Goal: Task Accomplishment & Management: Use online tool/utility

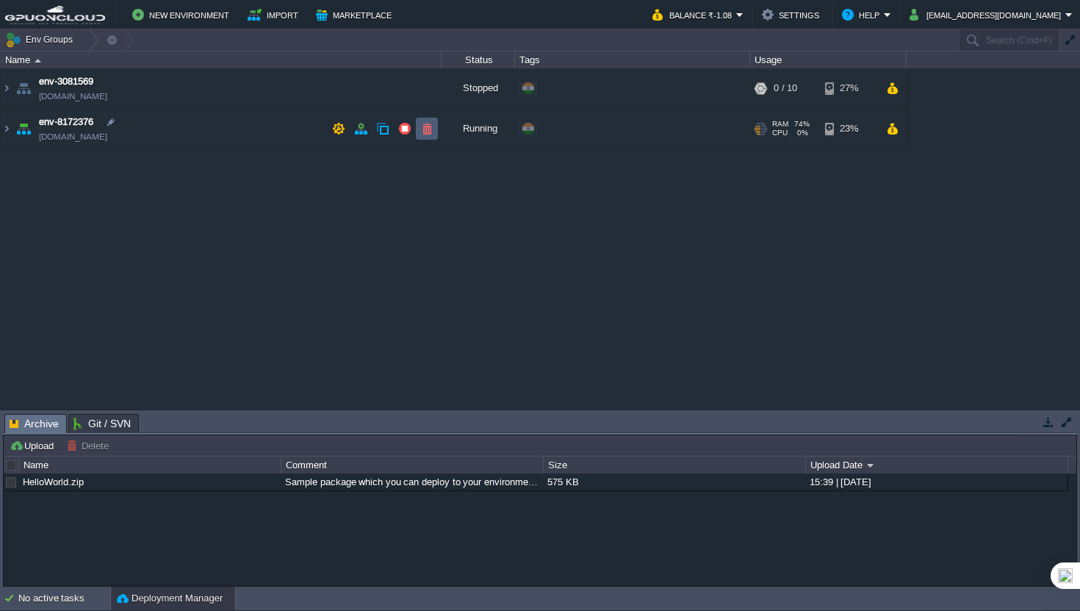
click at [424, 131] on button "button" at bounding box center [426, 128] width 13 height 13
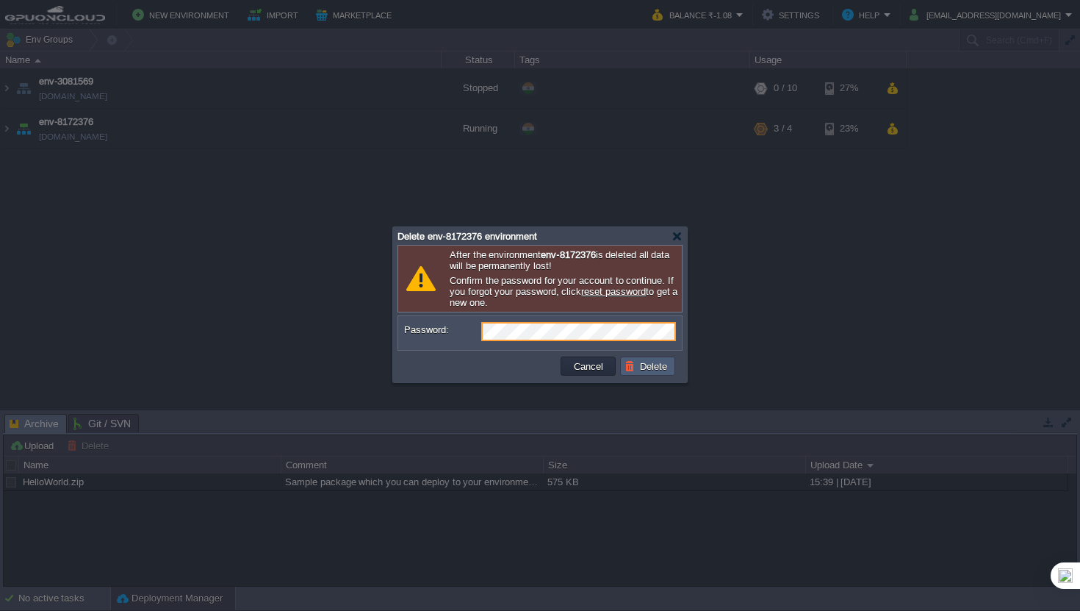
click at [620, 363] on td "Delete" at bounding box center [647, 365] width 55 height 19
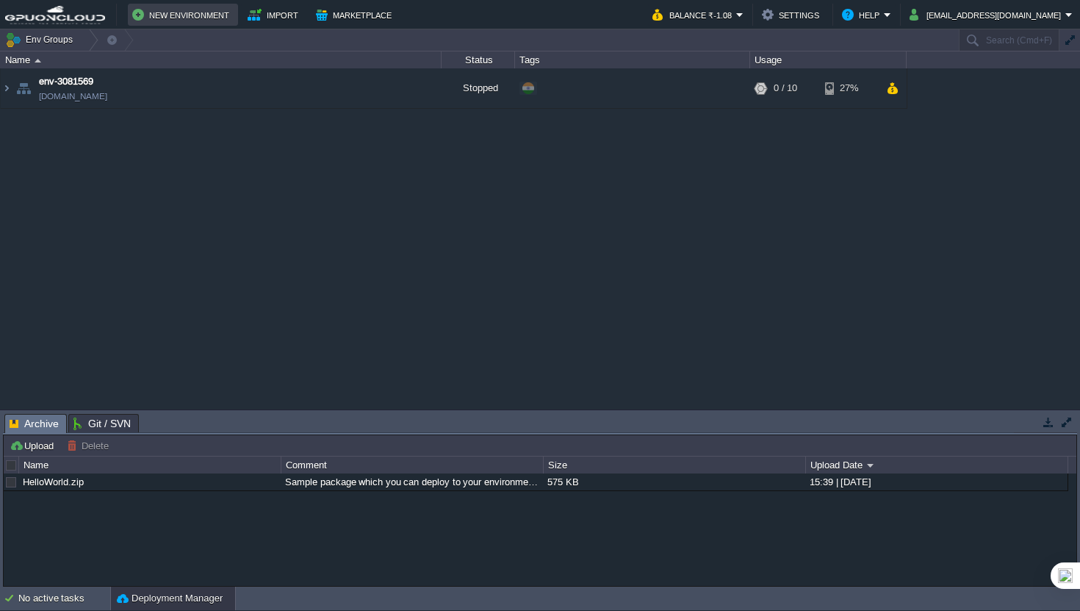
click at [193, 20] on button "New Environment" at bounding box center [182, 15] width 101 height 18
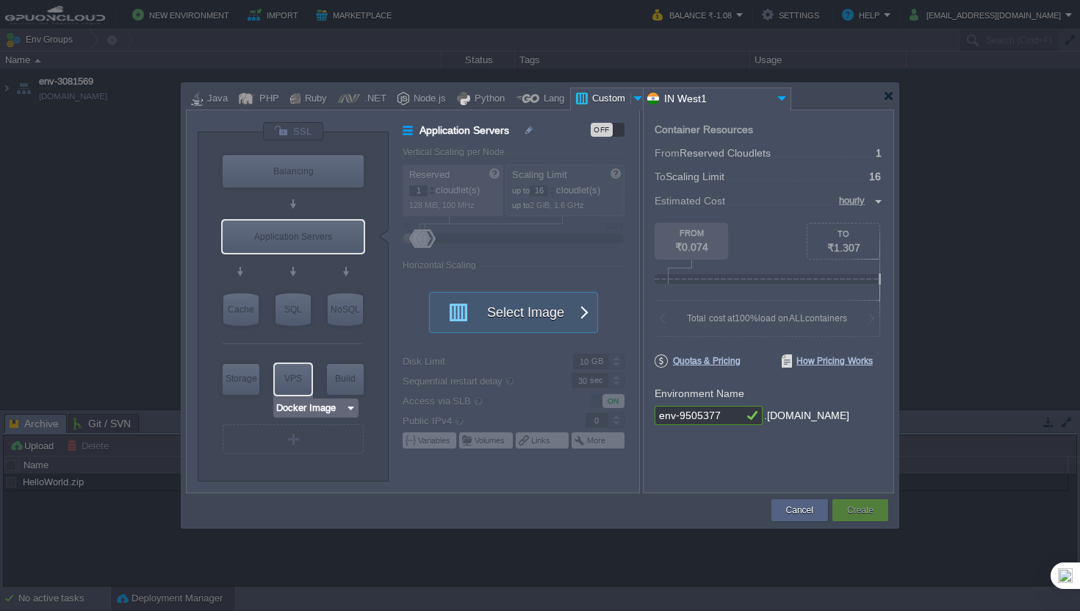
click at [316, 416] on div "Docker Image" at bounding box center [315, 407] width 85 height 19
click at [307, 402] on input "Docker Image" at bounding box center [311, 407] width 70 height 15
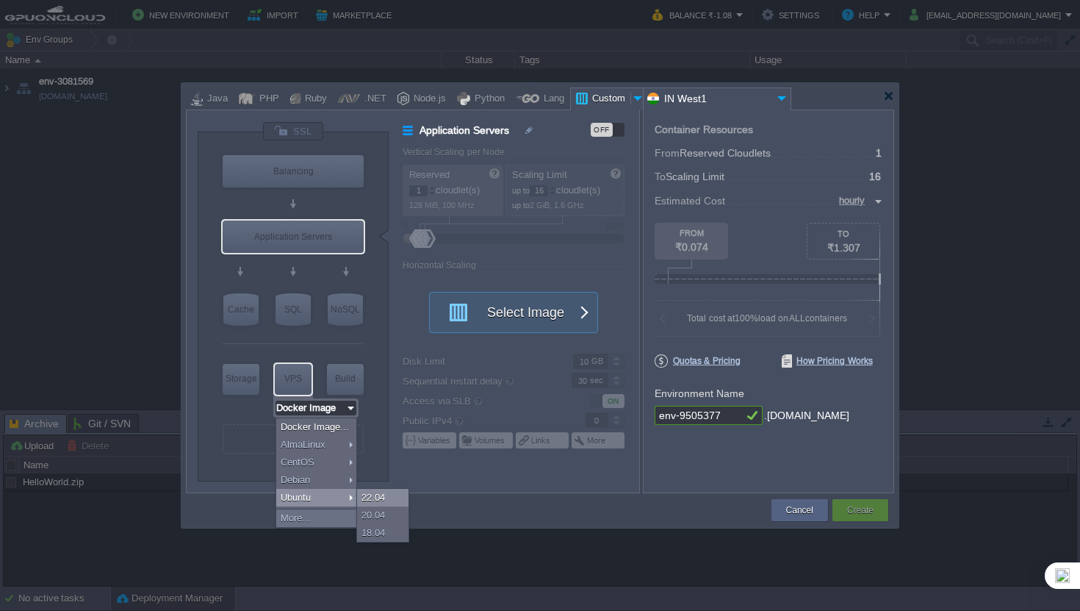
click at [369, 494] on div "22.04" at bounding box center [382, 498] width 51 height 18
type input "Ubuntu 22.04"
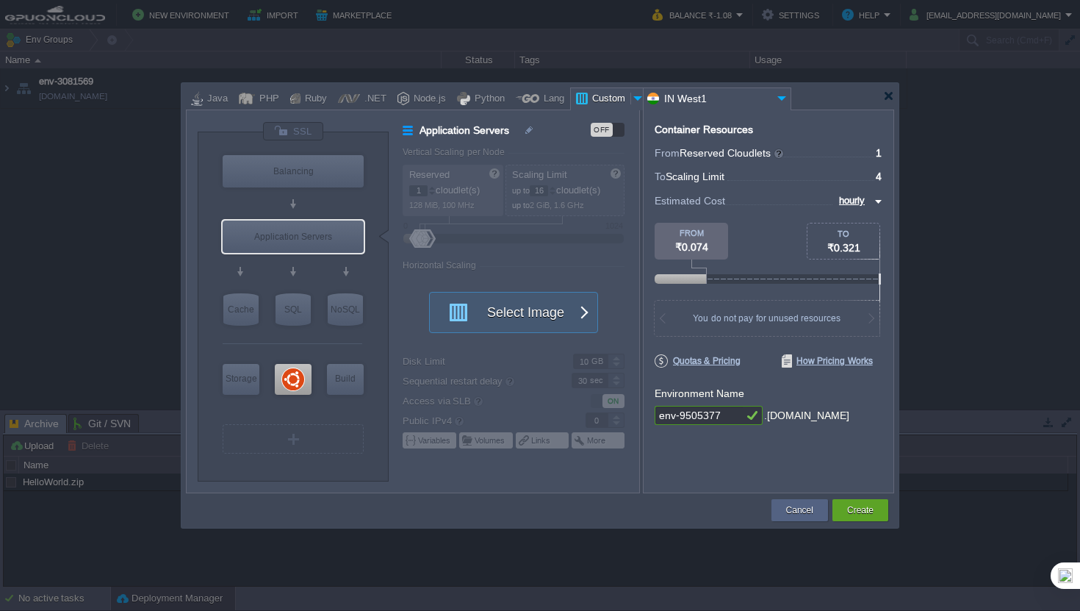
click at [882, 495] on div "Cancel Create Contact Us" at bounding box center [540, 510] width 708 height 35
click at [309, 376] on div at bounding box center [293, 379] width 37 height 31
type input "Elastic VPS"
type input "4"
type input "Ubuntu 22.04"
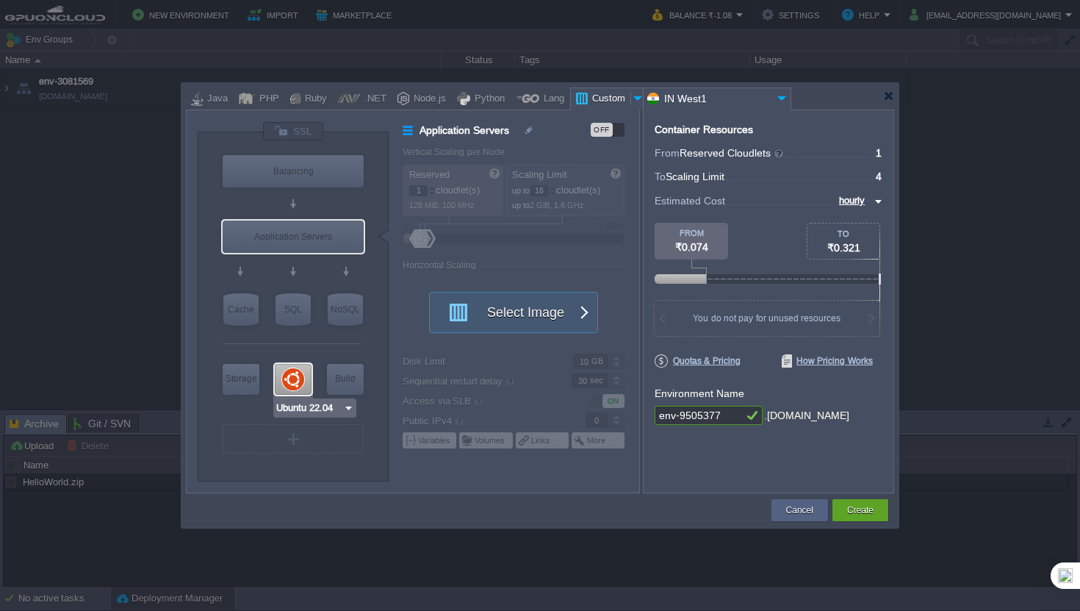
type input "22.04"
type input "Stateful"
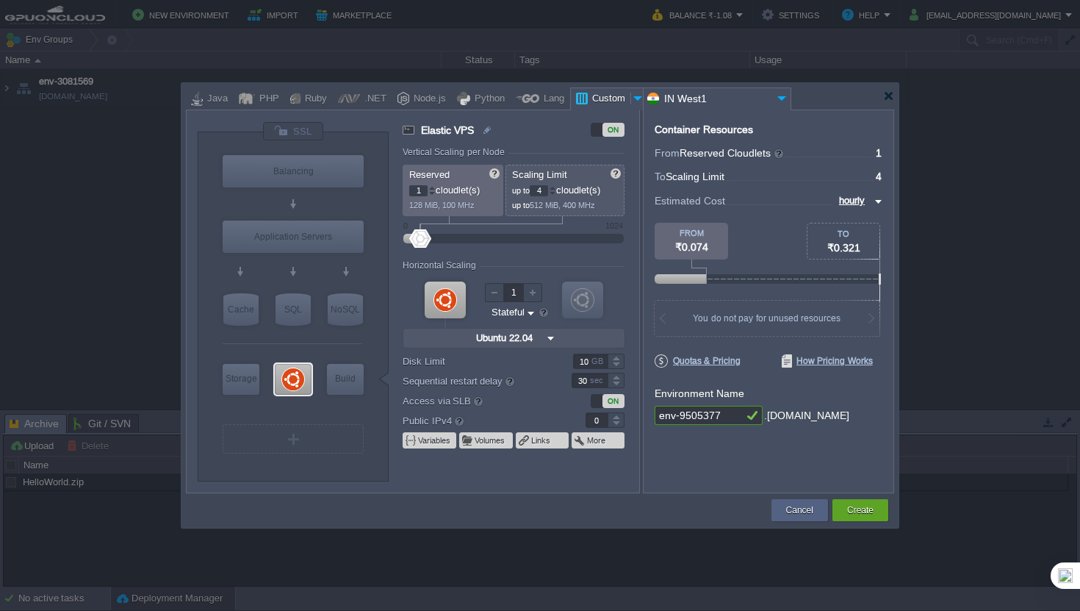
click at [556, 187] on div at bounding box center [552, 187] width 7 height 5
type input "8"
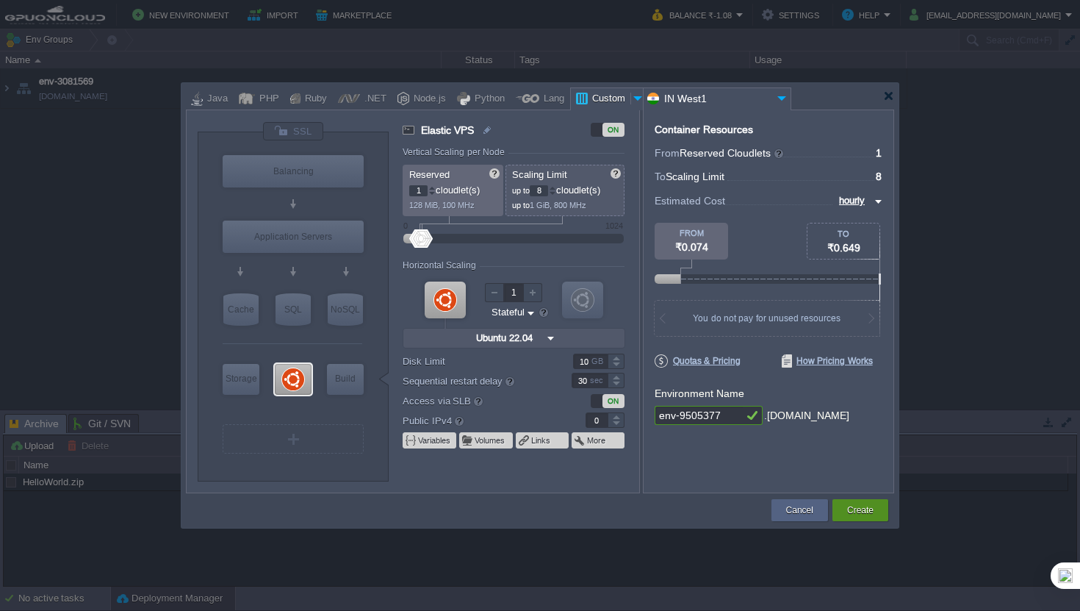
click at [871, 509] on button "Create" at bounding box center [860, 510] width 26 height 15
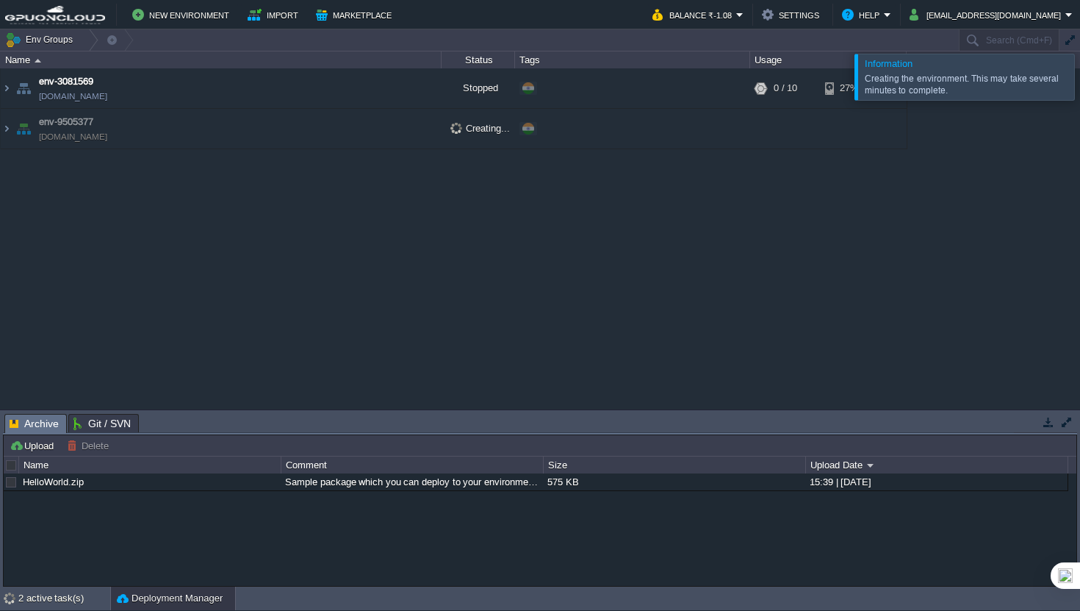
click at [1079, 93] on div at bounding box center [1098, 77] width 0 height 46
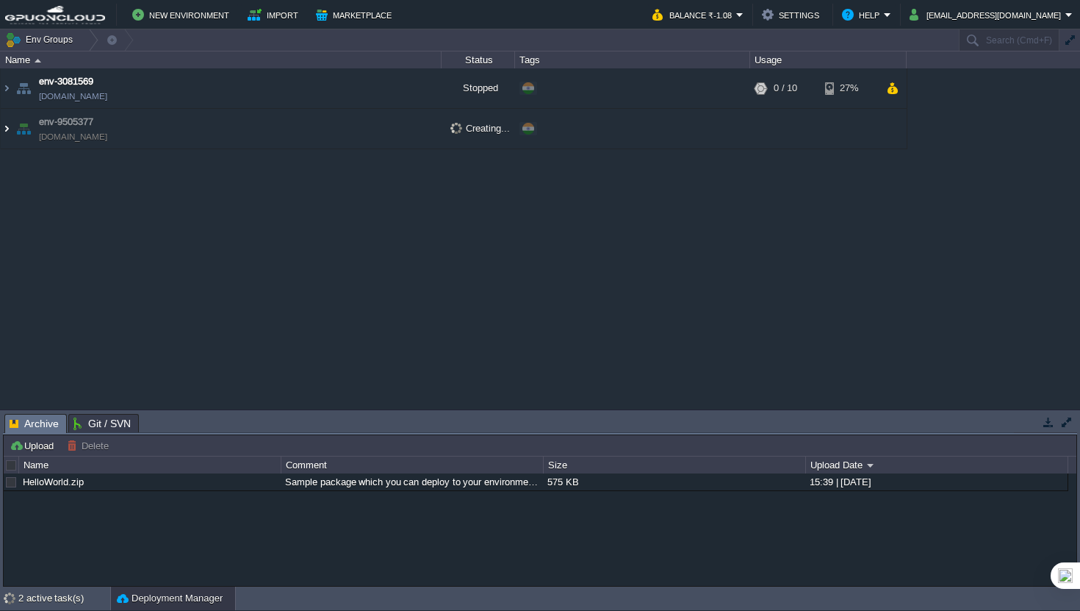
click at [4, 126] on img at bounding box center [7, 129] width 12 height 40
click at [4, 127] on img at bounding box center [7, 129] width 12 height 40
click at [7, 129] on img at bounding box center [7, 129] width 12 height 40
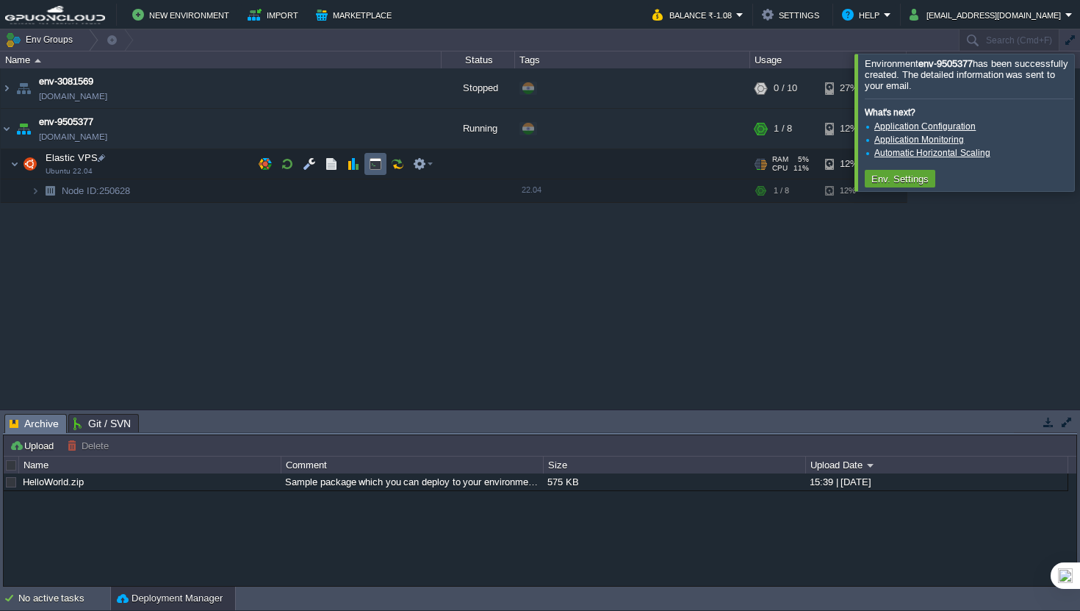
click at [373, 159] on button "button" at bounding box center [375, 163] width 13 height 13
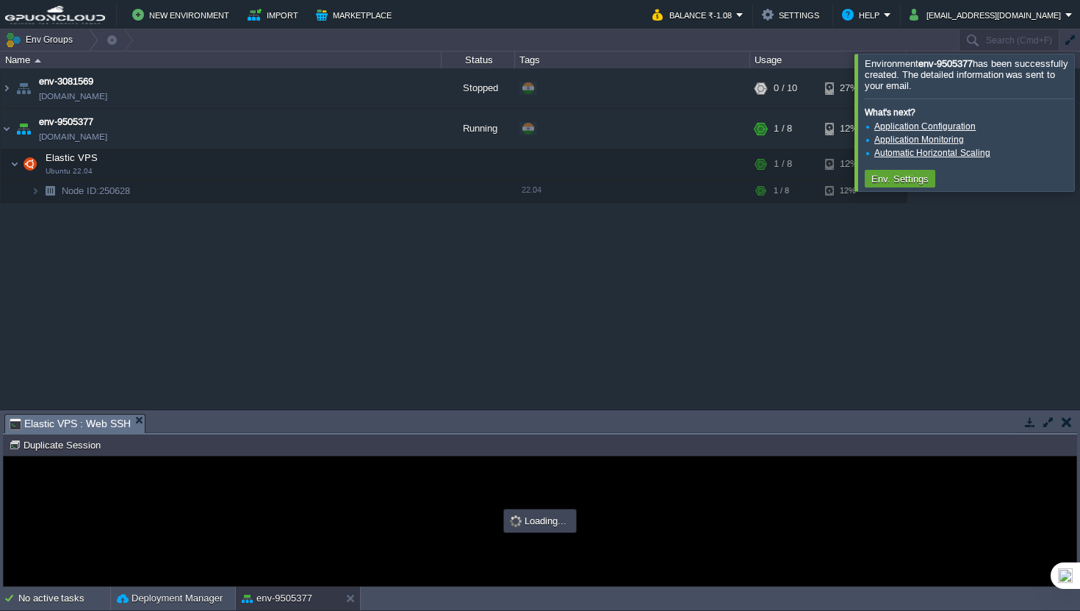
click at [1052, 418] on button "button" at bounding box center [1048, 421] width 13 height 13
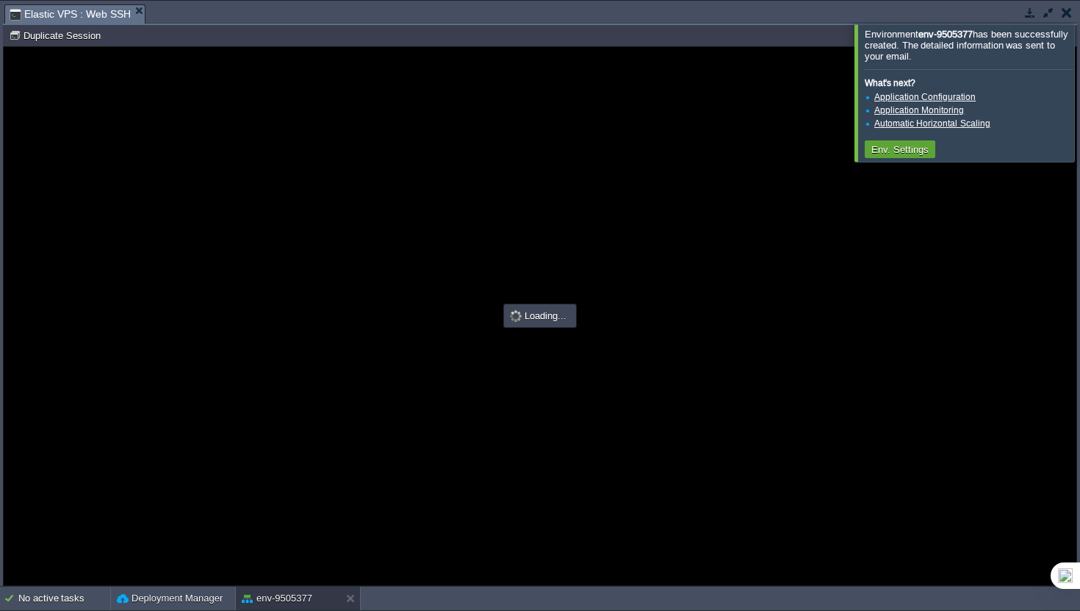
click at [1079, 76] on div at bounding box center [1098, 92] width 0 height 137
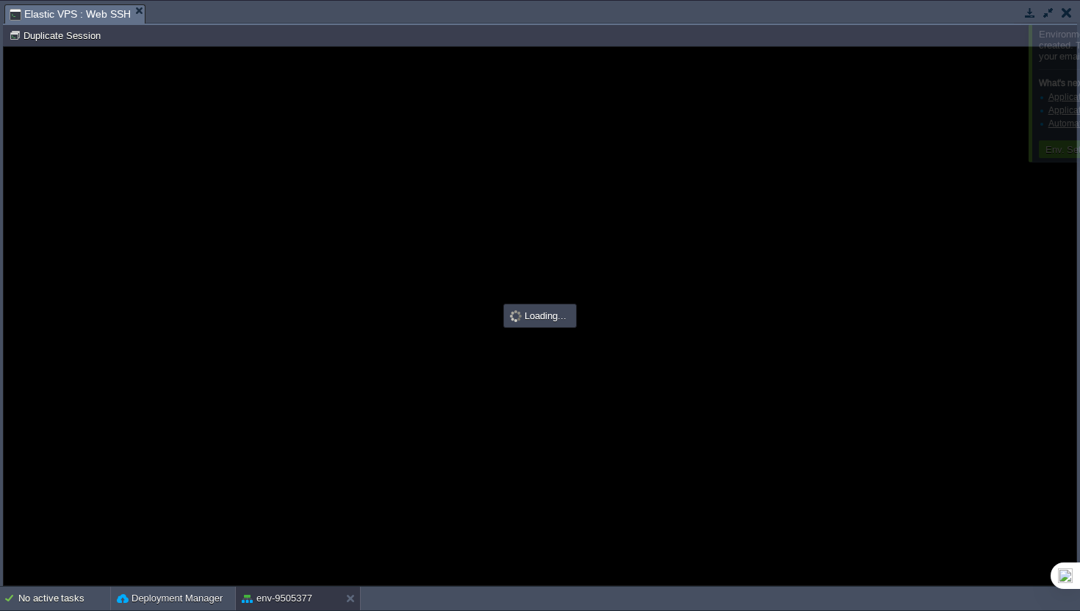
type input "#000000"
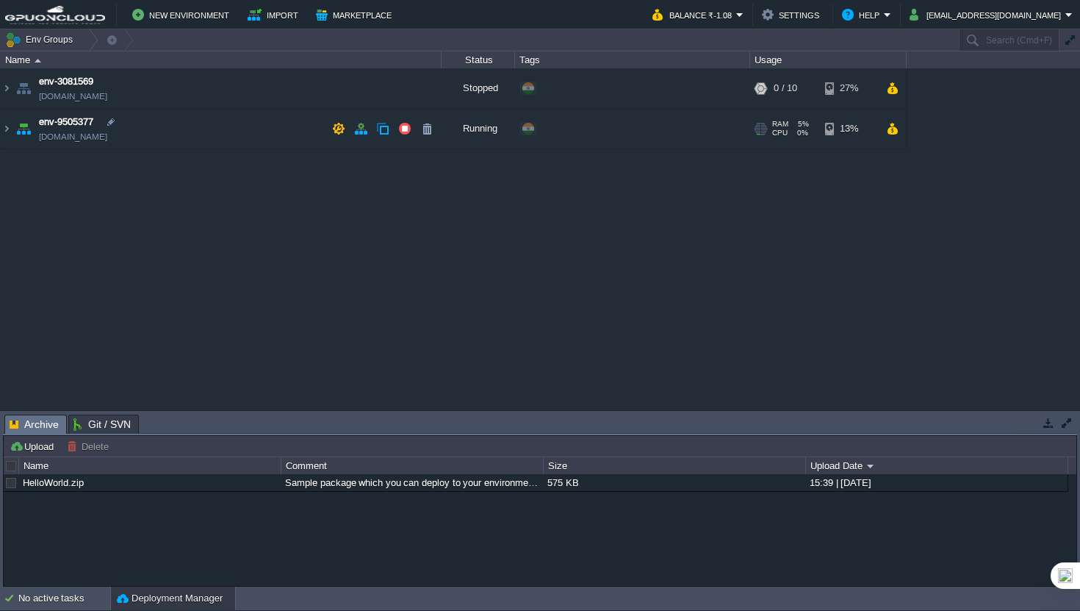
click at [206, 131] on td "env-9505377 [DOMAIN_NAME]" at bounding box center [221, 129] width 441 height 40
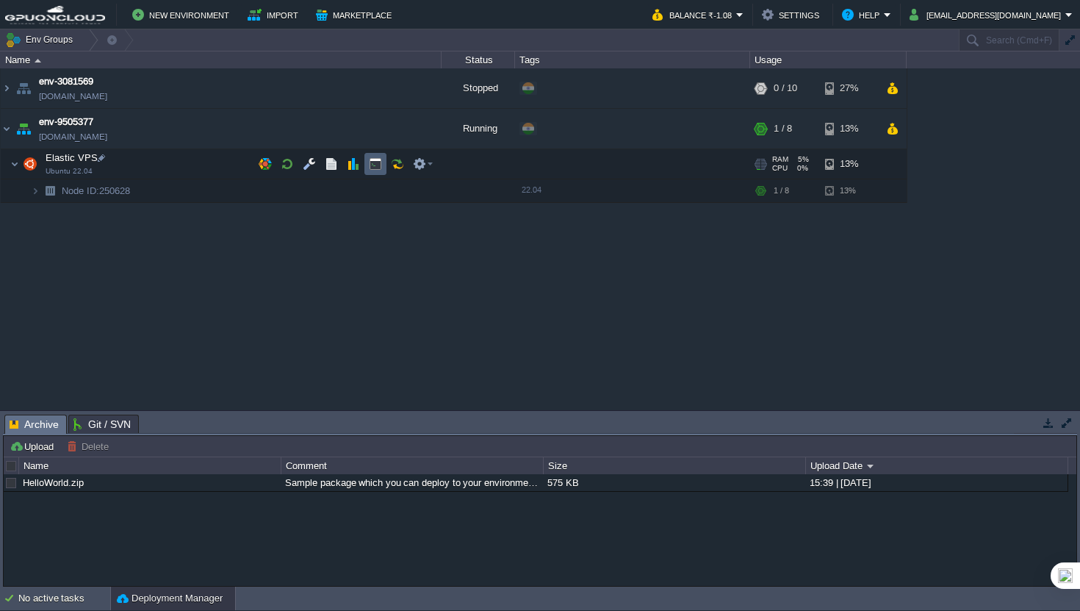
click at [372, 168] on button "button" at bounding box center [375, 163] width 13 height 13
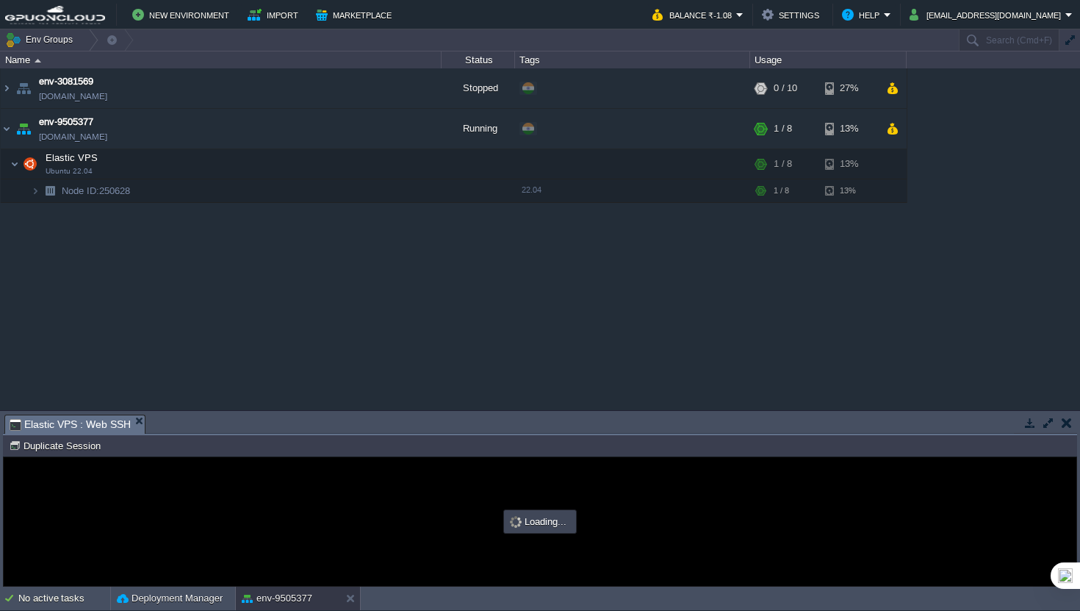
type input "#000000"
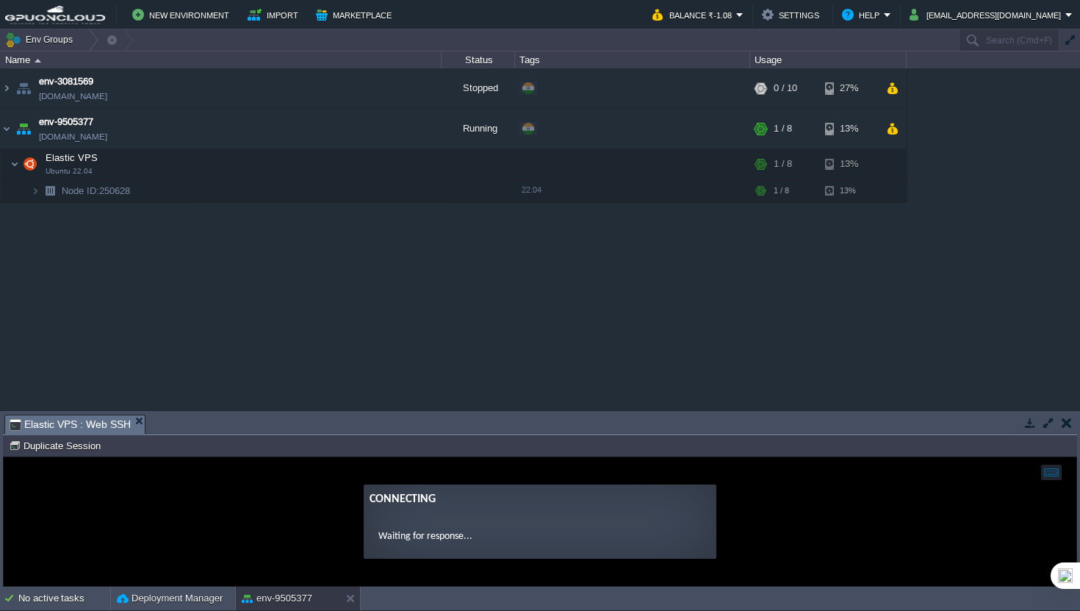
click at [1047, 425] on button "button" at bounding box center [1048, 422] width 13 height 13
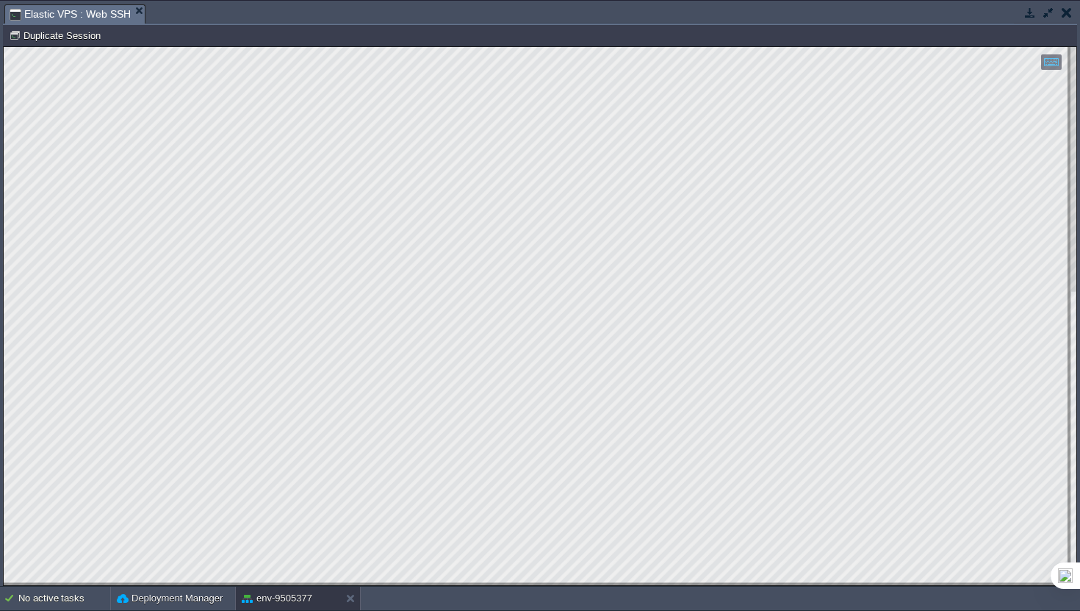
click at [4, 47] on html "Copy: Cmd + C Paste: Cmd + V Settings: Ctrl + Shift + Alt 0" at bounding box center [540, 47] width 1073 height 0
click at [387, 47] on html "Copy: Cmd + C Paste: Cmd + V Settings: Ctrl + Shift + Alt 0" at bounding box center [540, 47] width 1073 height 0
click at [190, 47] on html "Copy: Cmd + C Paste: Cmd + V Settings: Ctrl + Shift + Alt 0" at bounding box center [540, 47] width 1073 height 0
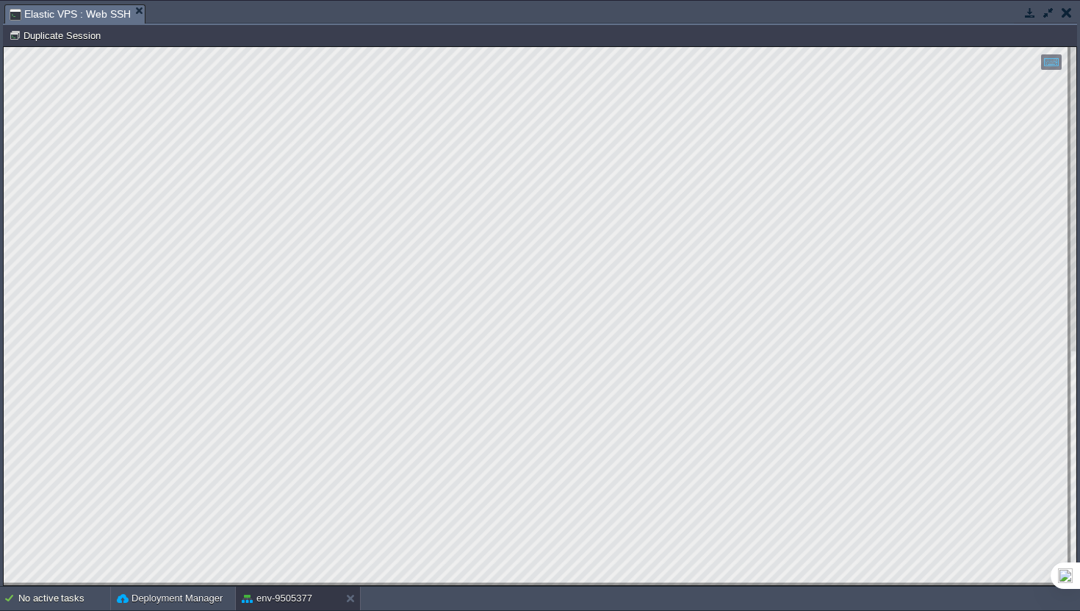
click at [15, 47] on html "Copy: Cmd + C Paste: Cmd + V Settings: Ctrl + Shift + Alt 0" at bounding box center [540, 47] width 1073 height 0
click at [209, 47] on html "Copy: Cmd + C Paste: Cmd + V Settings: Ctrl + Shift + Alt 0" at bounding box center [540, 47] width 1073 height 0
type textarea "java -version"
click at [307, 47] on html "Copy: Cmd + C Paste: Cmd + V Settings: Ctrl + Shift + Alt 0" at bounding box center [540, 47] width 1073 height 0
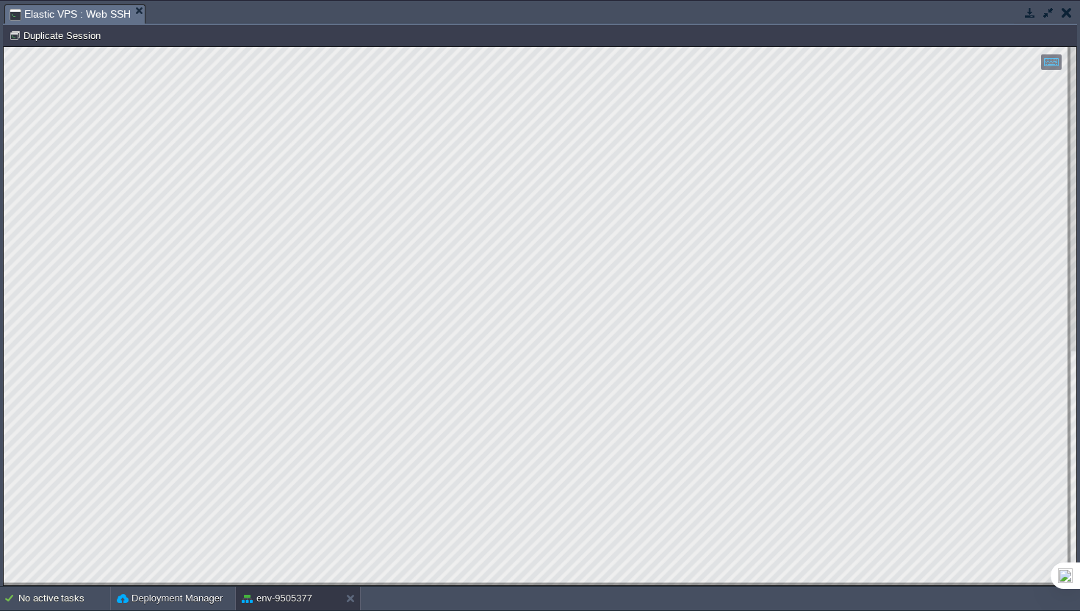
click at [133, 20] on em "Elastic VPS : Web SSH" at bounding box center [77, 14] width 135 height 18
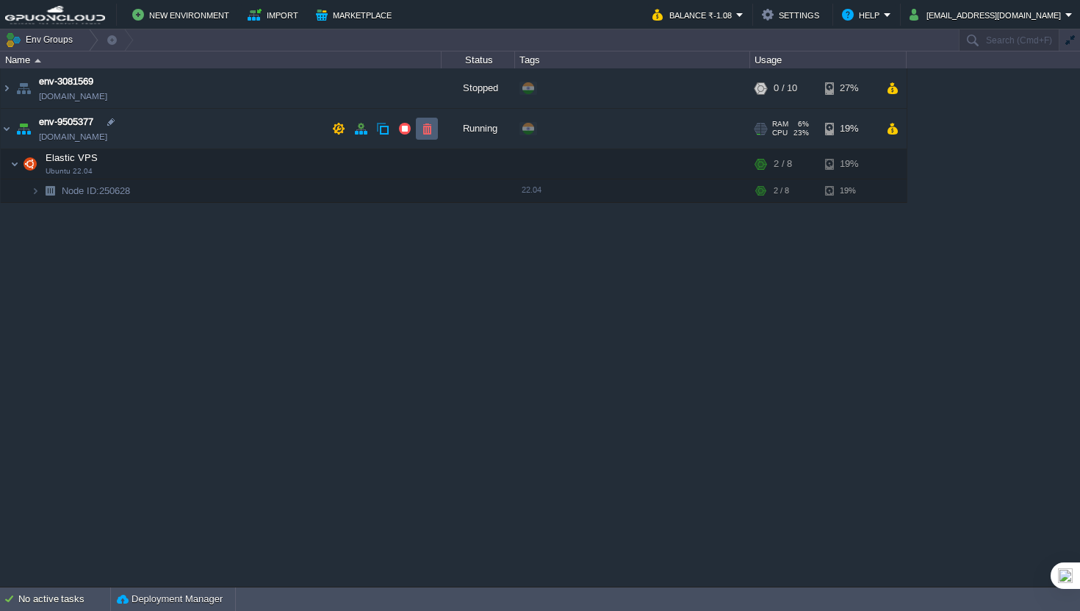
click at [429, 134] on button "button" at bounding box center [426, 128] width 13 height 13
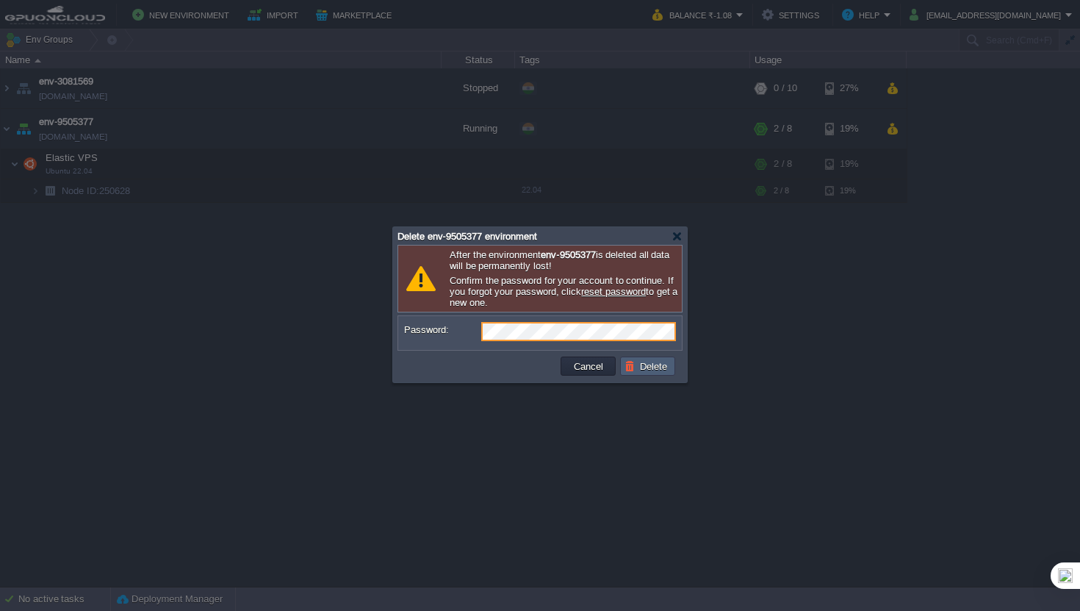
click at [637, 372] on button "Delete" at bounding box center [648, 365] width 47 height 13
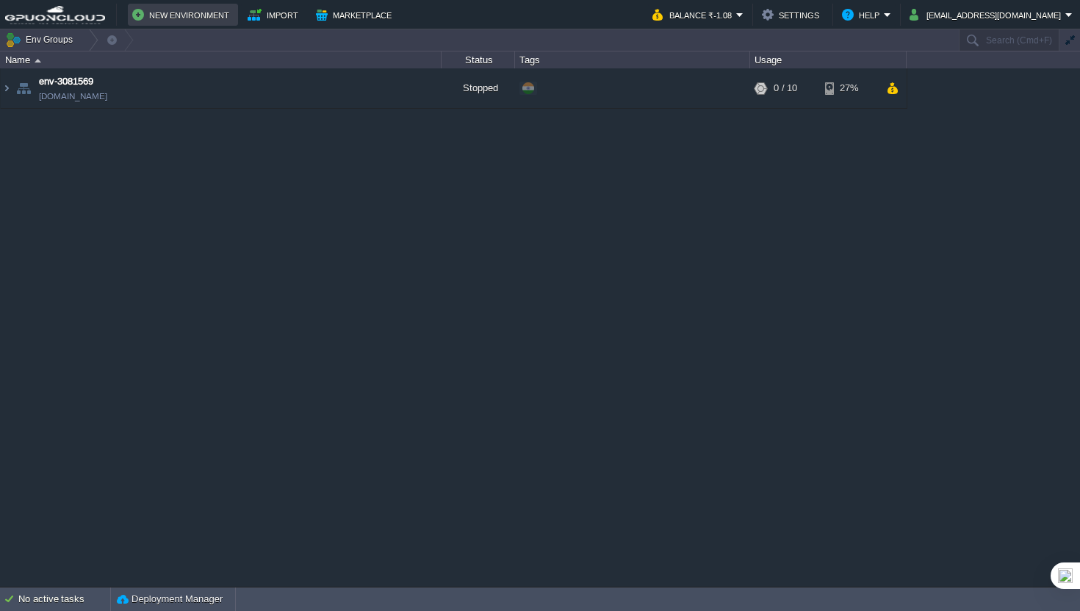
click at [140, 18] on button "New Environment" at bounding box center [182, 15] width 101 height 18
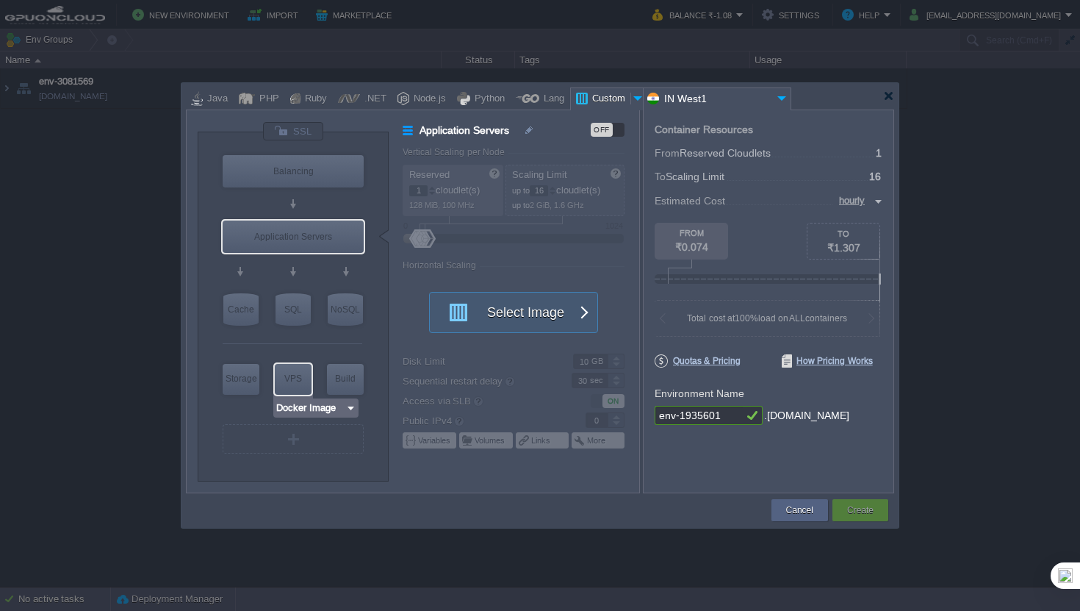
click at [301, 395] on div at bounding box center [293, 379] width 40 height 34
type input "Elastic VPS"
type input "4"
type input "Select Image"
type input "Stateful"
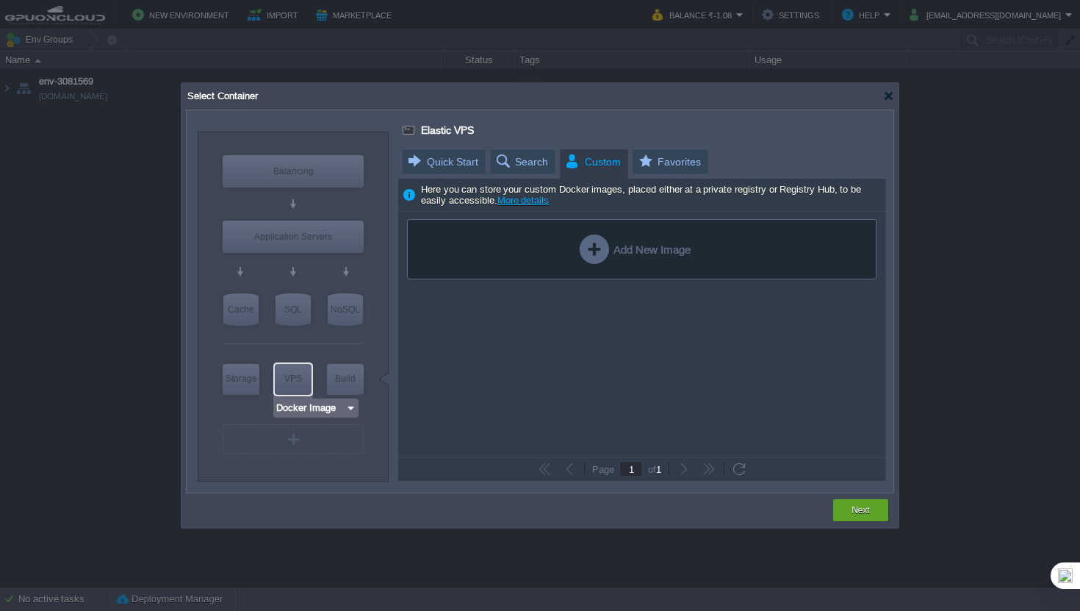
click at [323, 412] on input "Docker Image" at bounding box center [311, 407] width 70 height 15
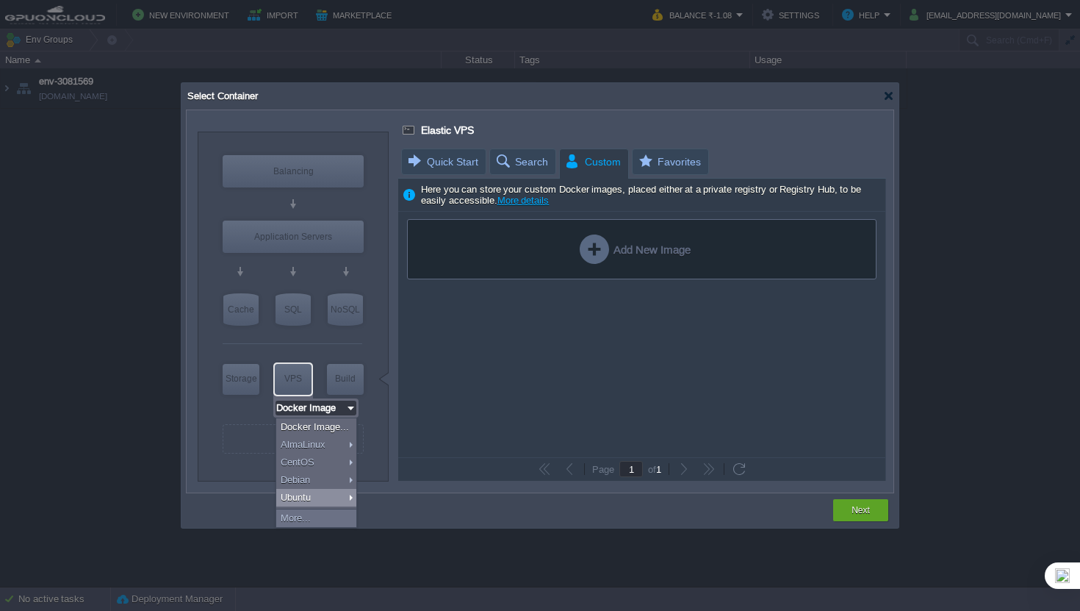
click at [338, 499] on div "Ubuntu" at bounding box center [316, 498] width 80 height 18
type input "Ubuntu 22.04"
type input "22.04"
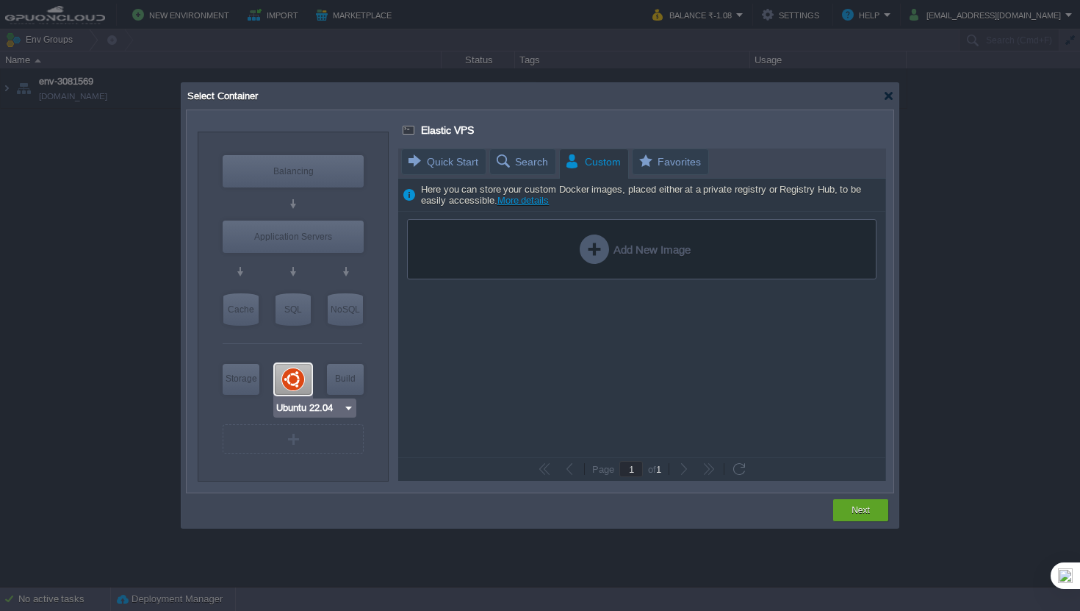
click at [309, 387] on div at bounding box center [293, 379] width 37 height 31
click at [295, 384] on div "VPS" at bounding box center [293, 378] width 37 height 29
click at [291, 381] on div at bounding box center [293, 379] width 37 height 31
click at [291, 381] on div "VPS" at bounding box center [293, 378] width 37 height 29
click at [291, 381] on div at bounding box center [293, 379] width 37 height 31
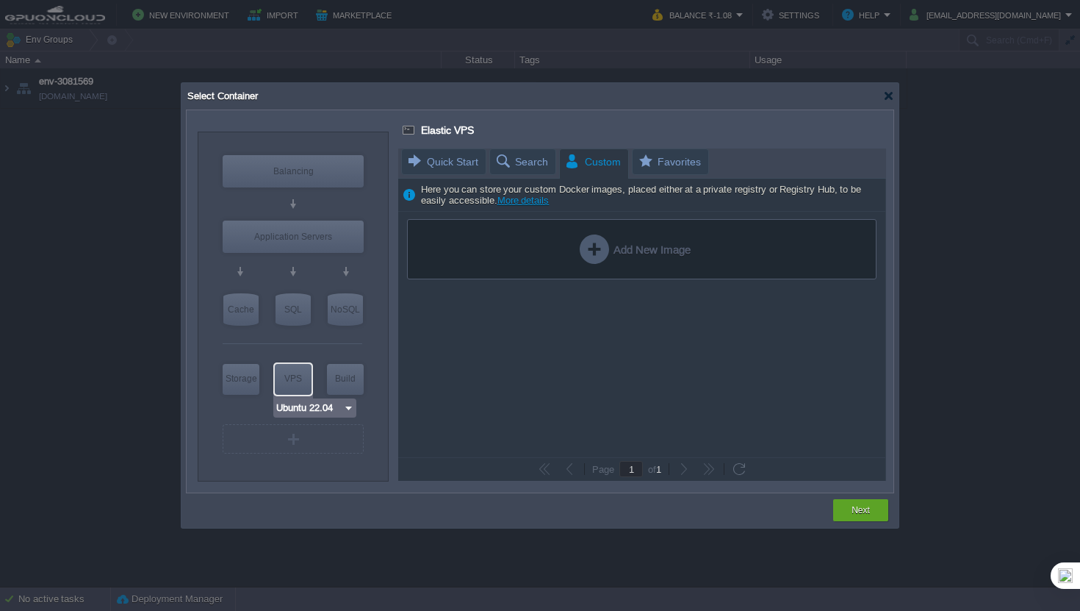
click at [291, 381] on div "VPS" at bounding box center [293, 378] width 37 height 29
type input "Docker Image"
click at [847, 509] on div "Next" at bounding box center [860, 510] width 33 height 22
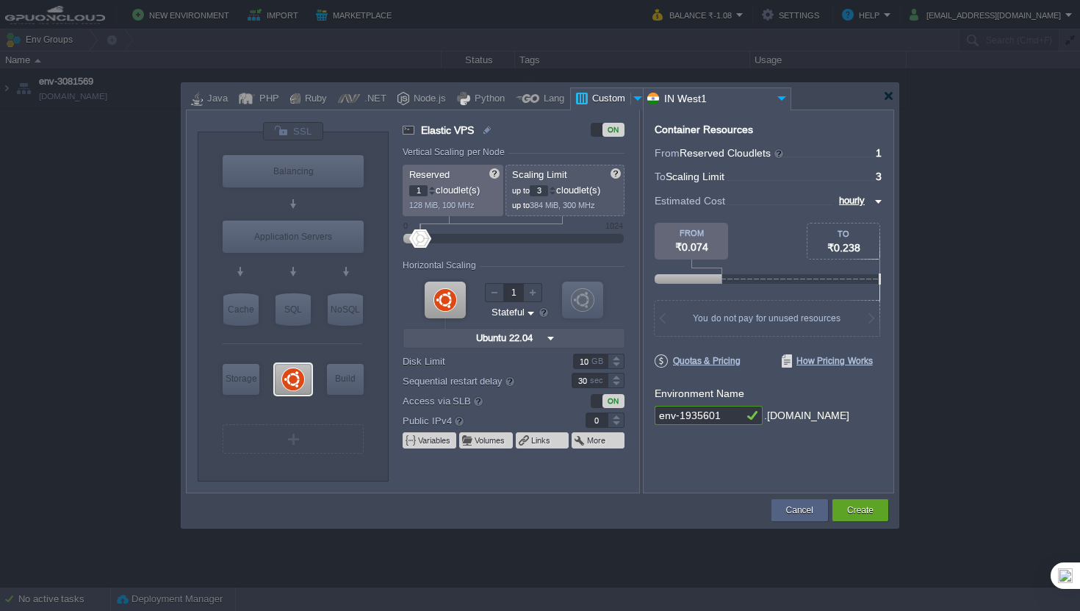
click at [556, 192] on div at bounding box center [552, 193] width 7 height 5
click at [556, 189] on div at bounding box center [552, 187] width 7 height 5
type input "5"
click at [556, 189] on div at bounding box center [552, 187] width 7 height 5
type input "1"
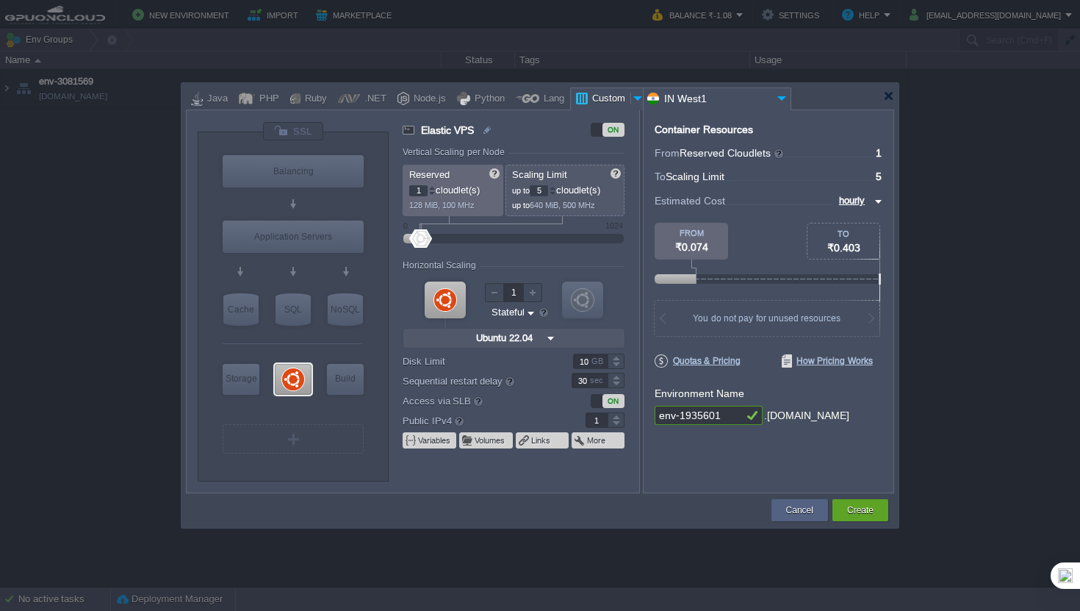
click at [619, 413] on div at bounding box center [616, 415] width 17 height 7
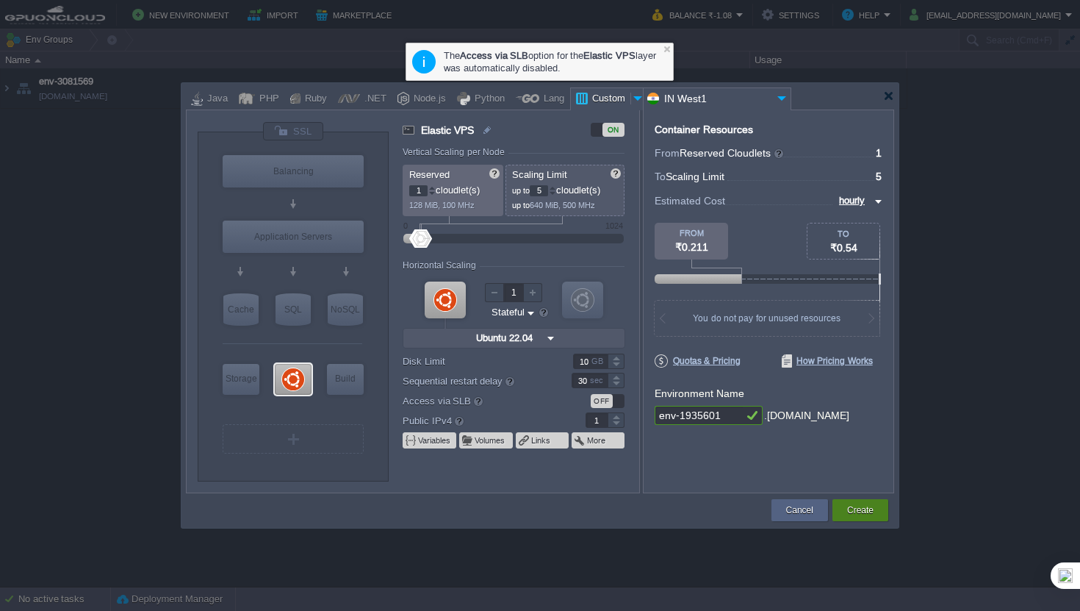
click at [866, 509] on button "Create" at bounding box center [860, 510] width 26 height 15
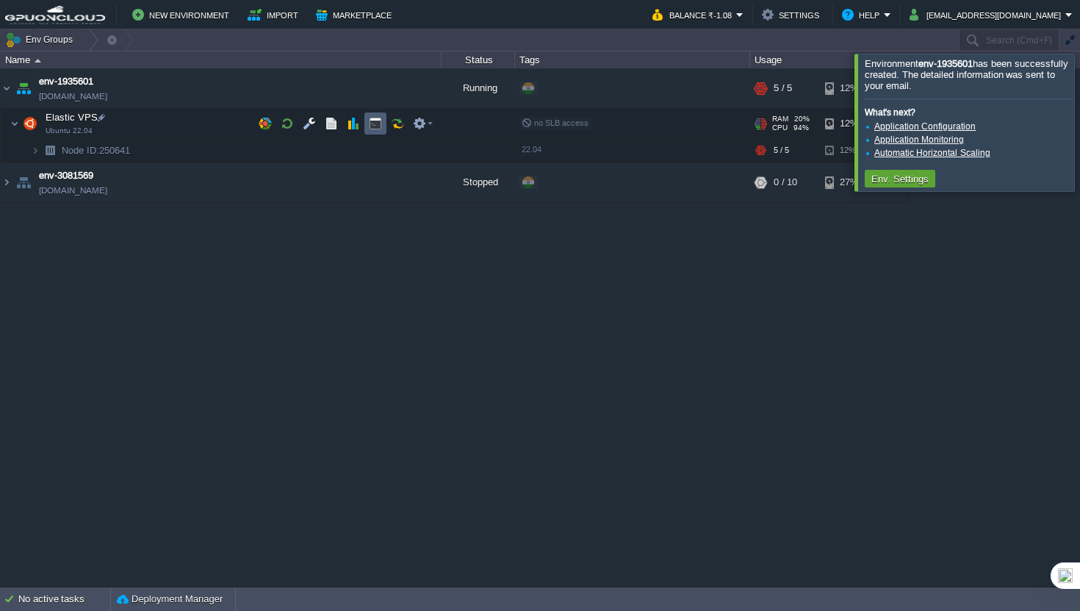
click at [369, 126] on button "button" at bounding box center [375, 123] width 13 height 13
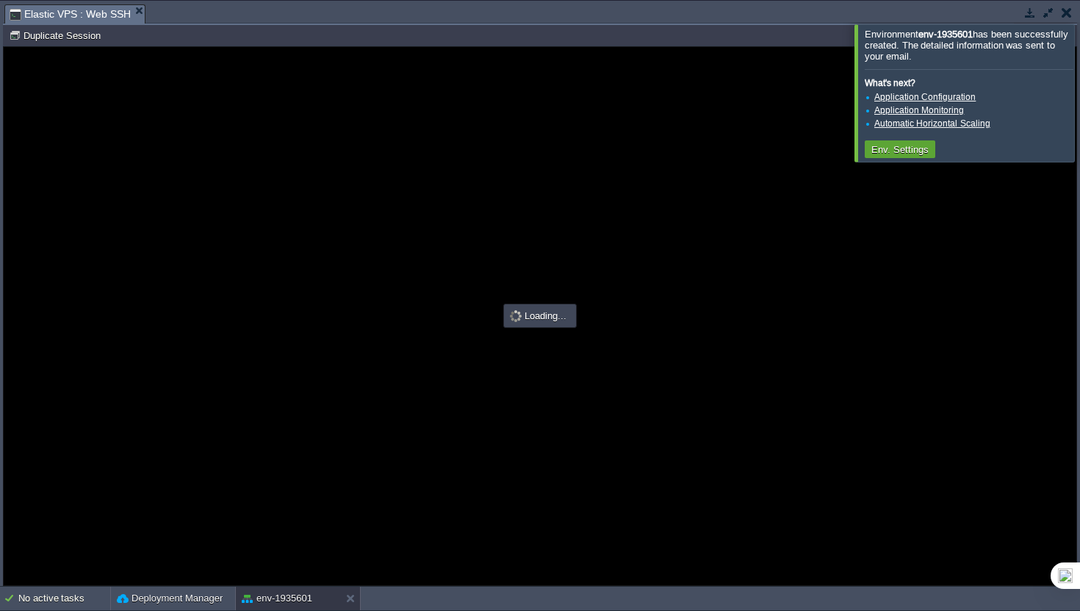
scroll to position [0, 0]
type input "#000000"
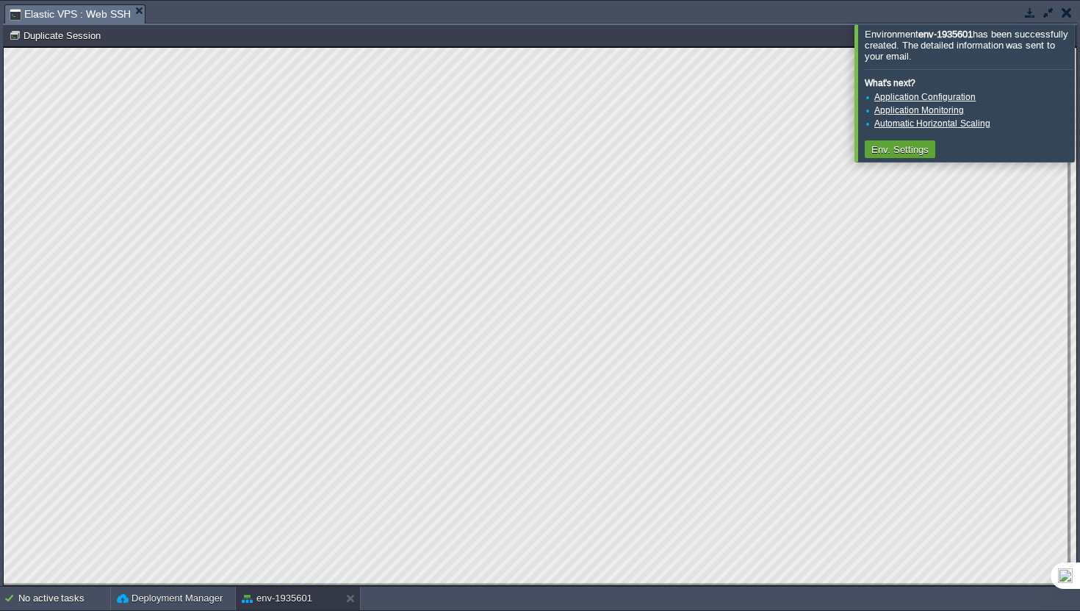
click at [1079, 69] on div at bounding box center [1098, 92] width 0 height 137
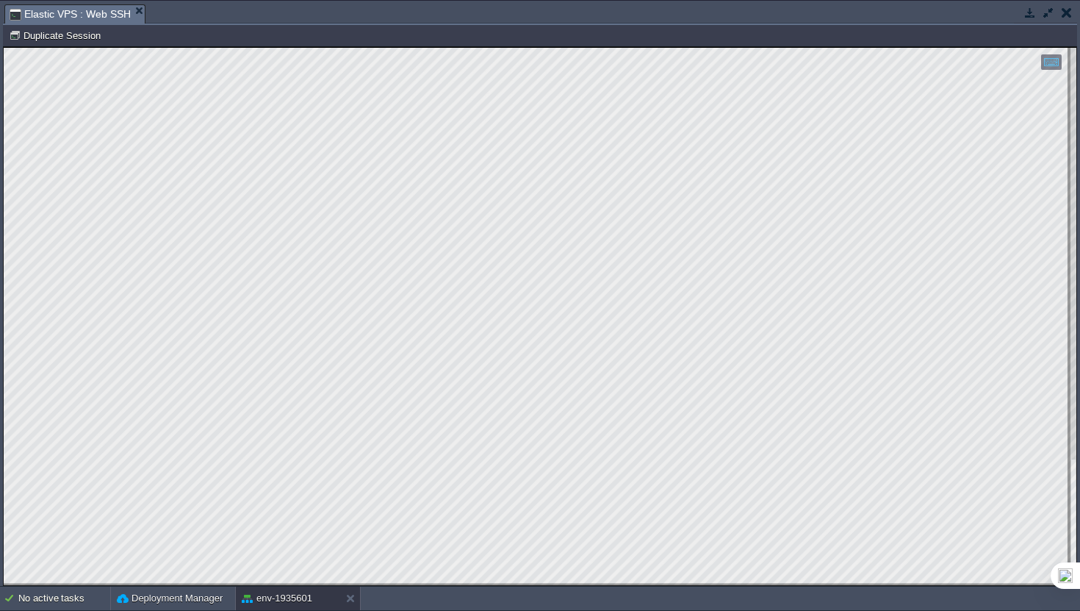
click at [1048, 15] on button "button" at bounding box center [1048, 12] width 13 height 13
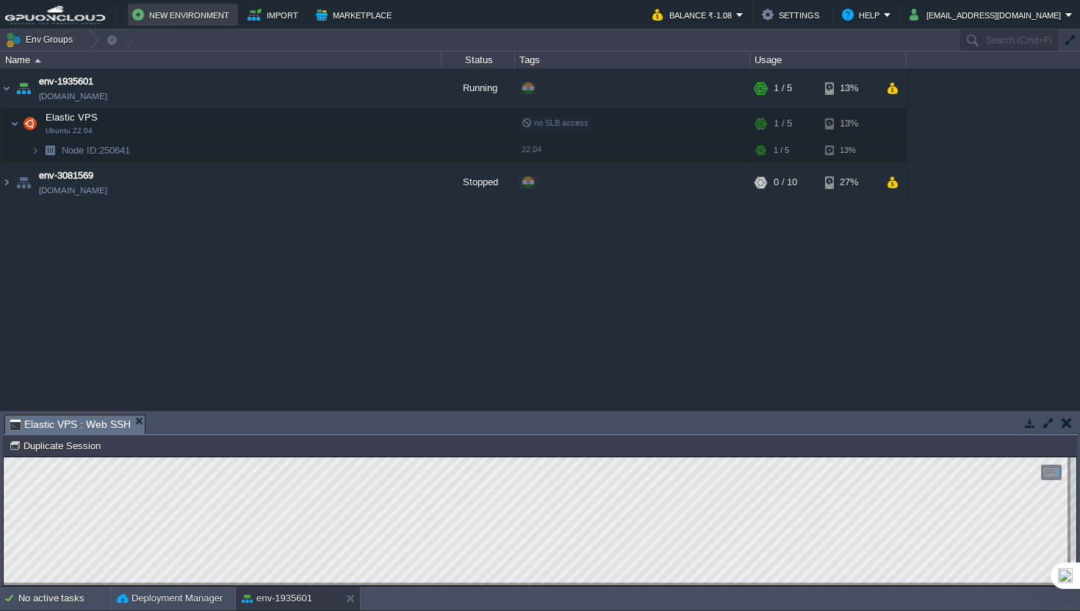
click at [197, 20] on button "New Environment" at bounding box center [182, 15] width 101 height 18
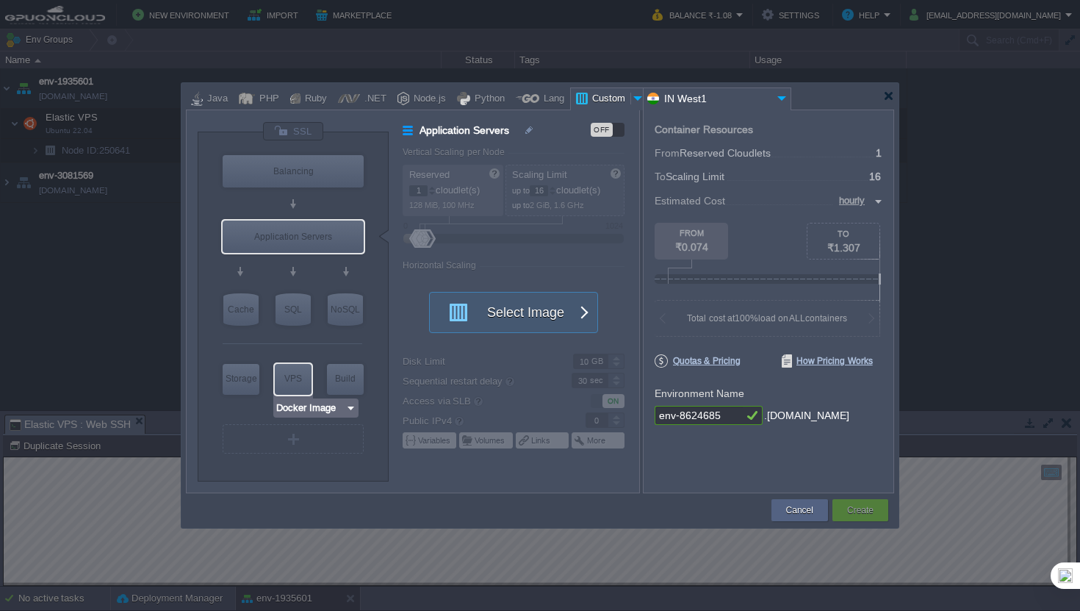
click at [285, 362] on div at bounding box center [293, 379] width 40 height 34
type input "Elastic VPS"
type input "4"
type input "Select Image"
type input "Stateful"
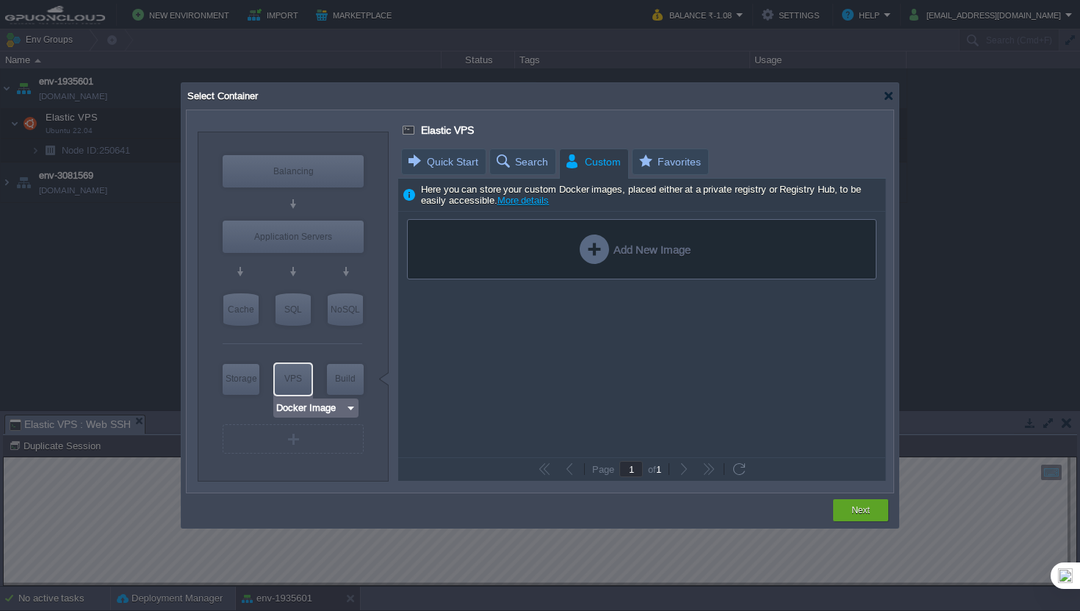
click at [325, 411] on input "Docker Image" at bounding box center [311, 407] width 70 height 15
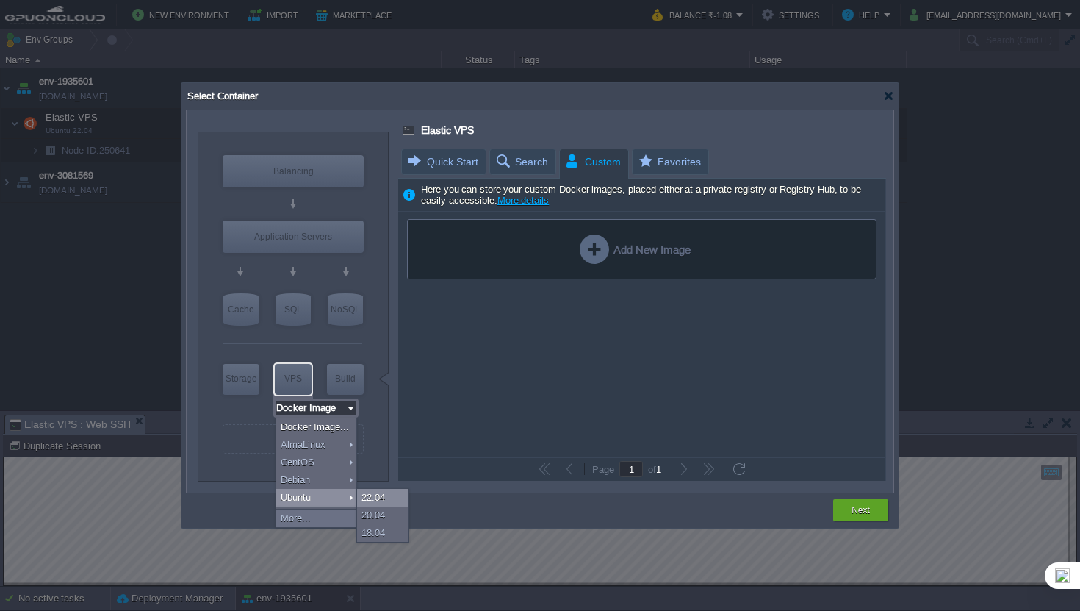
click at [375, 493] on div "22.04" at bounding box center [382, 498] width 51 height 18
type input "Ubuntu 22.04"
type input "22.04"
type input "Ubuntu 22.04"
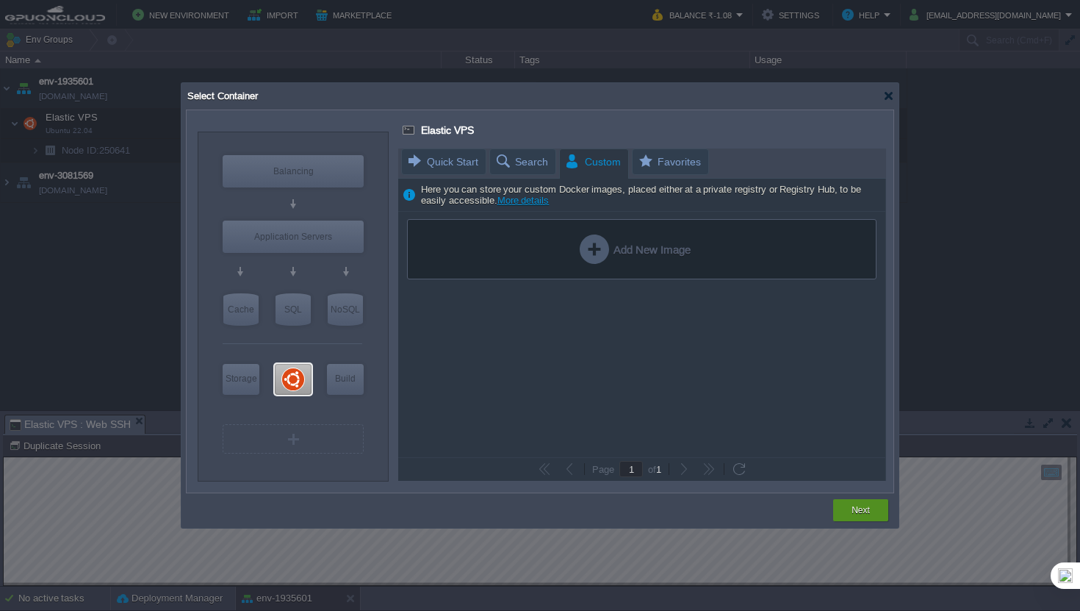
click at [851, 500] on div "Next" at bounding box center [860, 510] width 33 height 22
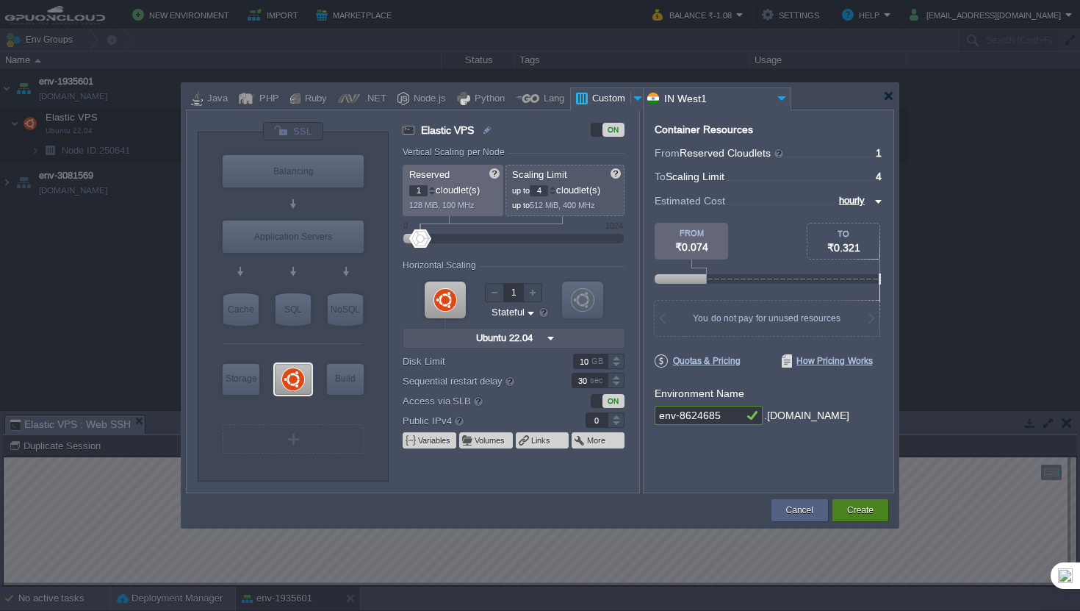
click at [858, 508] on button "Create" at bounding box center [860, 510] width 26 height 15
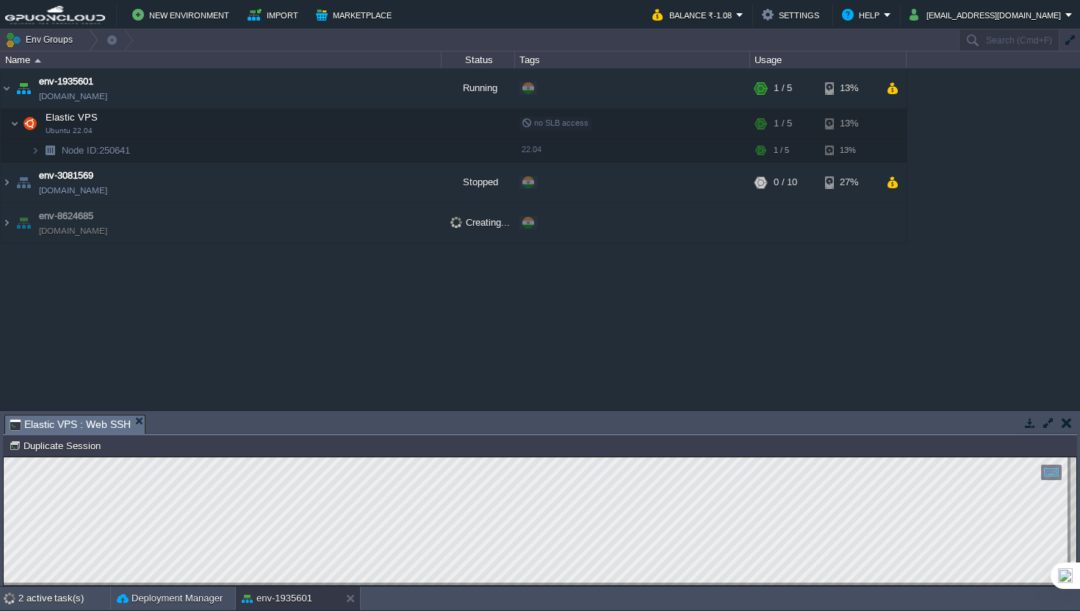
click at [216, 267] on div "env-1935601 [DOMAIN_NAME] Running + Add to Env Group RAM 11% CPU 0% 1 / 5 13% E…" at bounding box center [540, 238] width 1080 height 341
click at [1050, 425] on button "button" at bounding box center [1048, 422] width 13 height 13
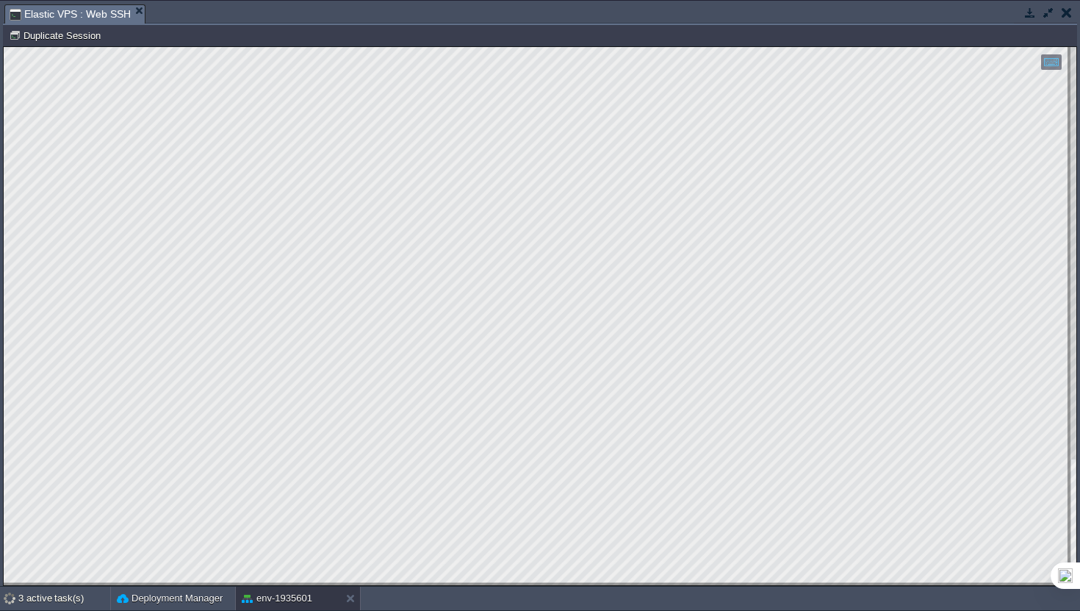
click at [1048, 11] on button "button" at bounding box center [1048, 12] width 13 height 13
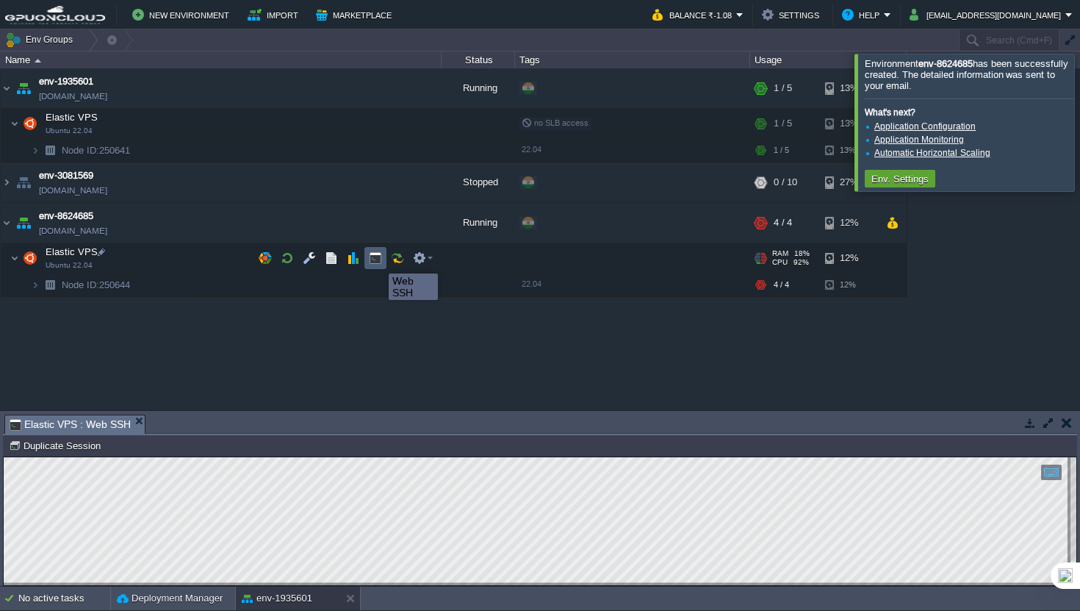
click at [376, 260] on button "button" at bounding box center [375, 257] width 13 height 13
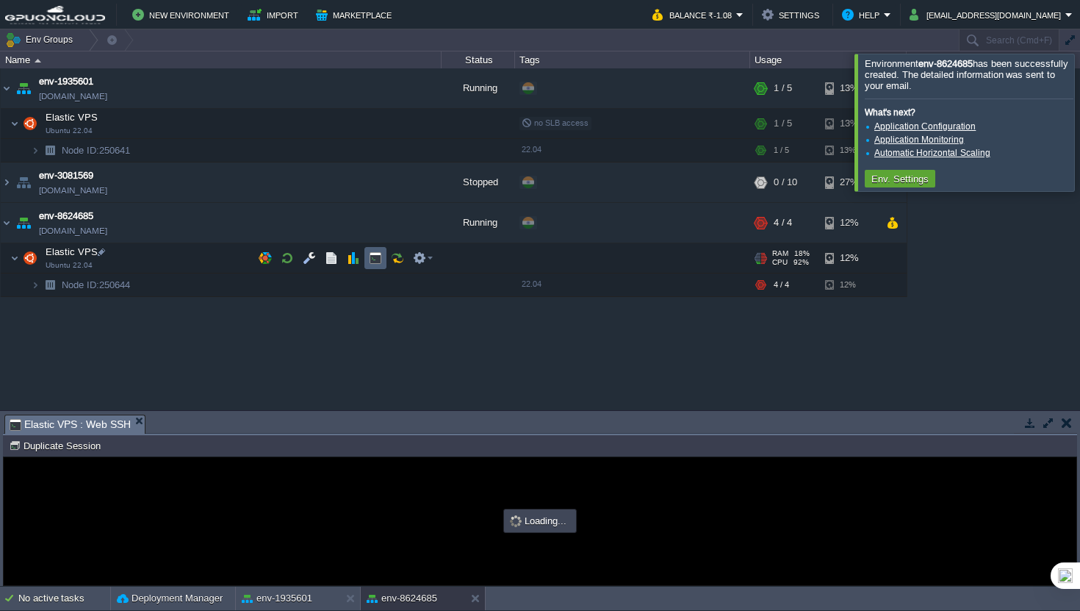
type input "#000000"
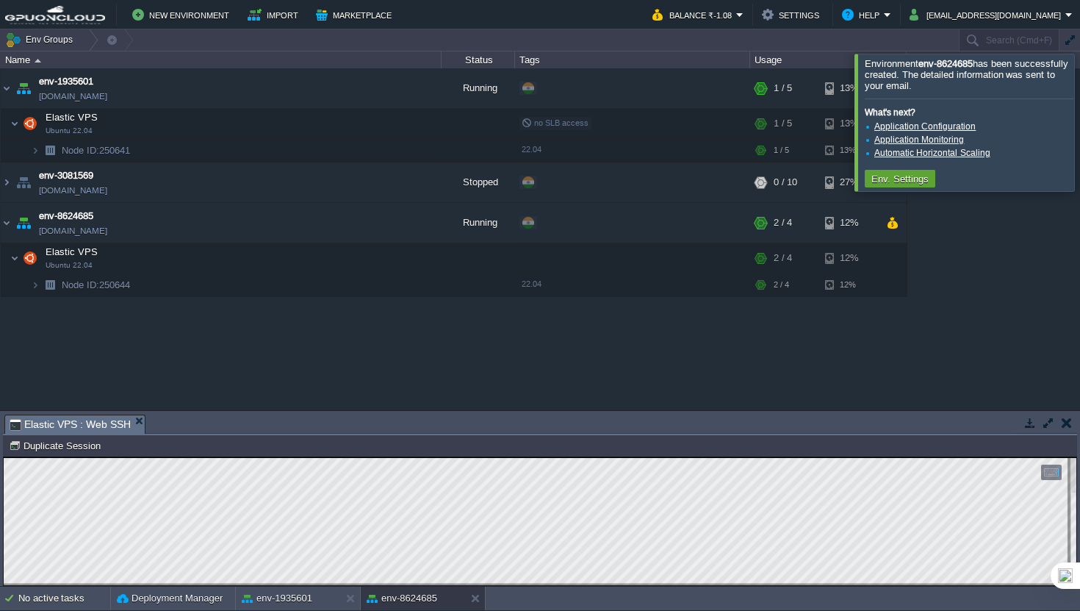
type textarea "7 nameserver [TECHNICAL_ID] 18 nameserver [TECHNICAL_ID] 19 nameserver [TECHNIC…"
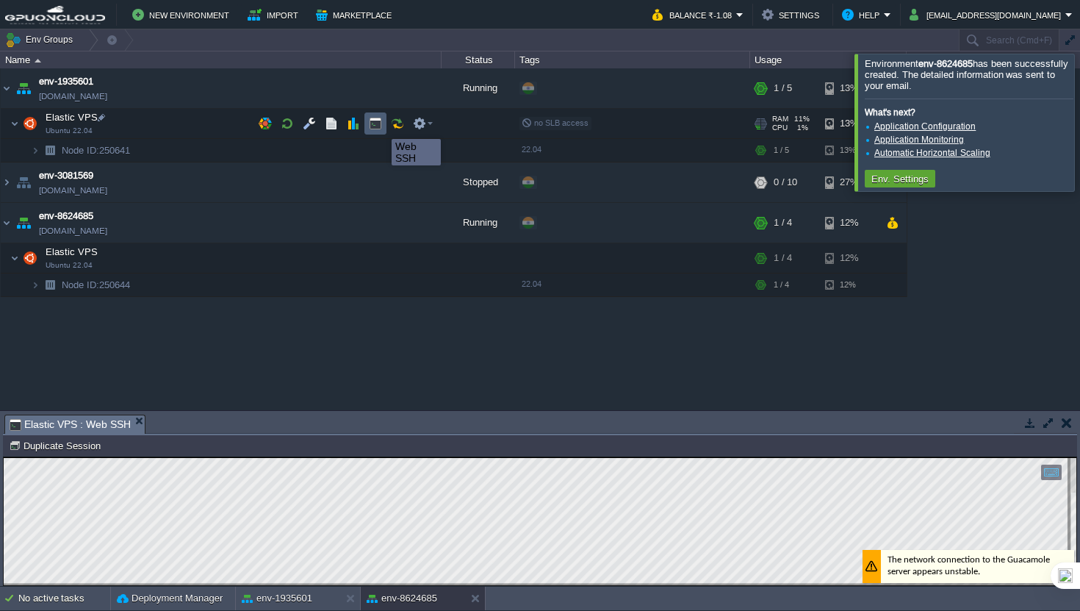
click at [381, 126] on button "button" at bounding box center [375, 123] width 13 height 13
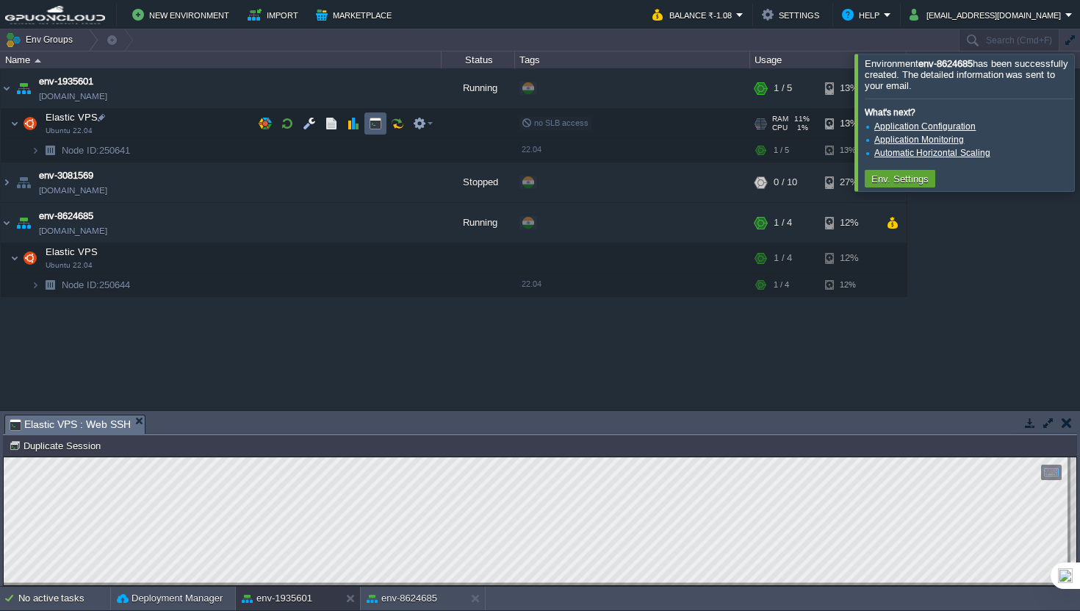
click at [370, 122] on button "button" at bounding box center [375, 123] width 13 height 13
click at [423, 224] on button "button" at bounding box center [426, 222] width 13 height 13
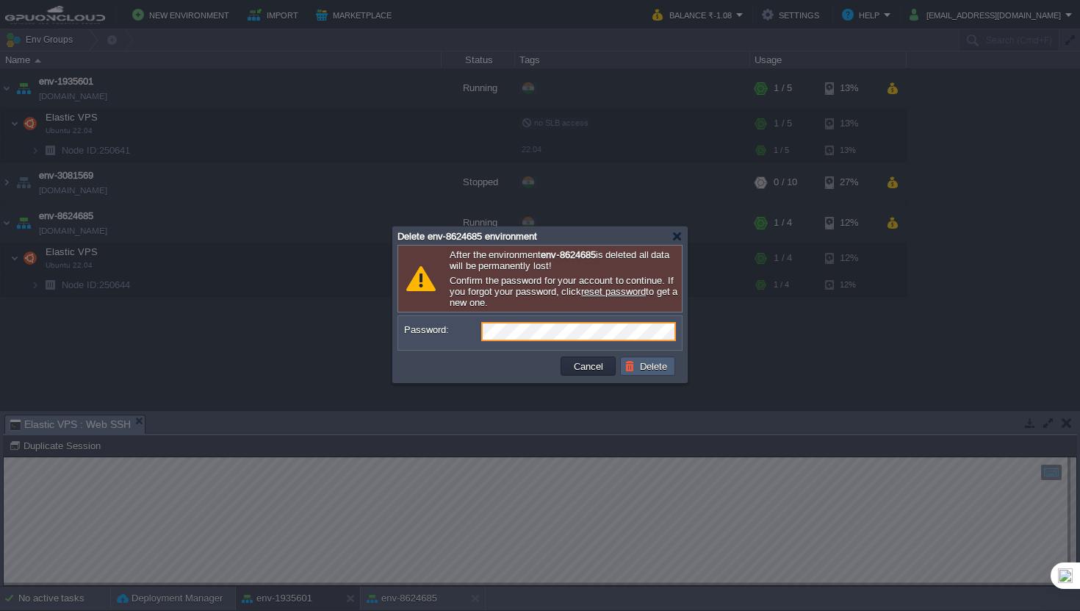
click at [625, 373] on button "Delete" at bounding box center [648, 365] width 47 height 13
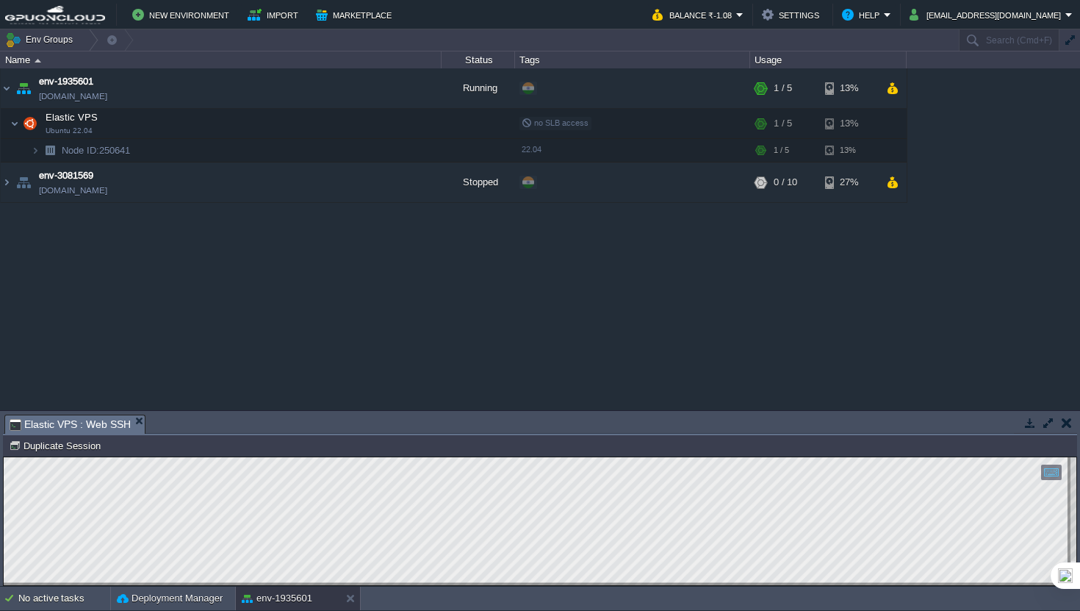
click at [1046, 427] on button "button" at bounding box center [1048, 422] width 13 height 13
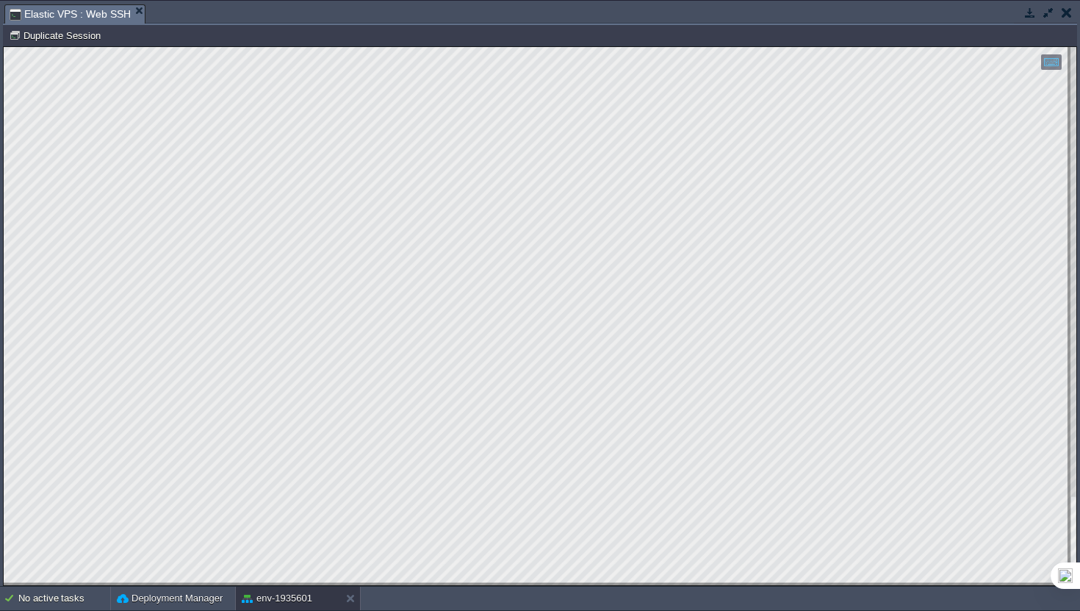
click at [144, 47] on html "Copy: Cmd + C Paste: Cmd + V Settings: Ctrl + Shift + Alt 0" at bounding box center [540, 47] width 1073 height 0
click at [248, 47] on html "Copy: Cmd + C Paste: Cmd + V Settings: Ctrl + Shift + Alt 0" at bounding box center [540, 47] width 1073 height 0
type textarea "etting up libatk-wrapper-java (0.38.0-5build1) ... Setting up libatk-wrapper-ja…"
click at [1045, 19] on td at bounding box center [1048, 13] width 18 height 18
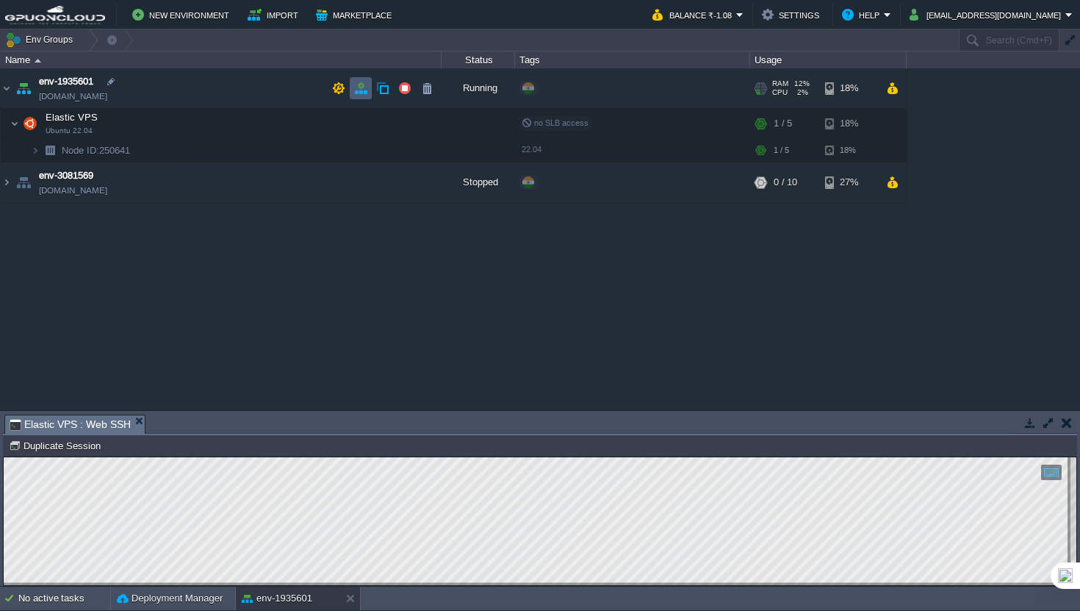
click at [353, 90] on td at bounding box center [361, 88] width 22 height 22
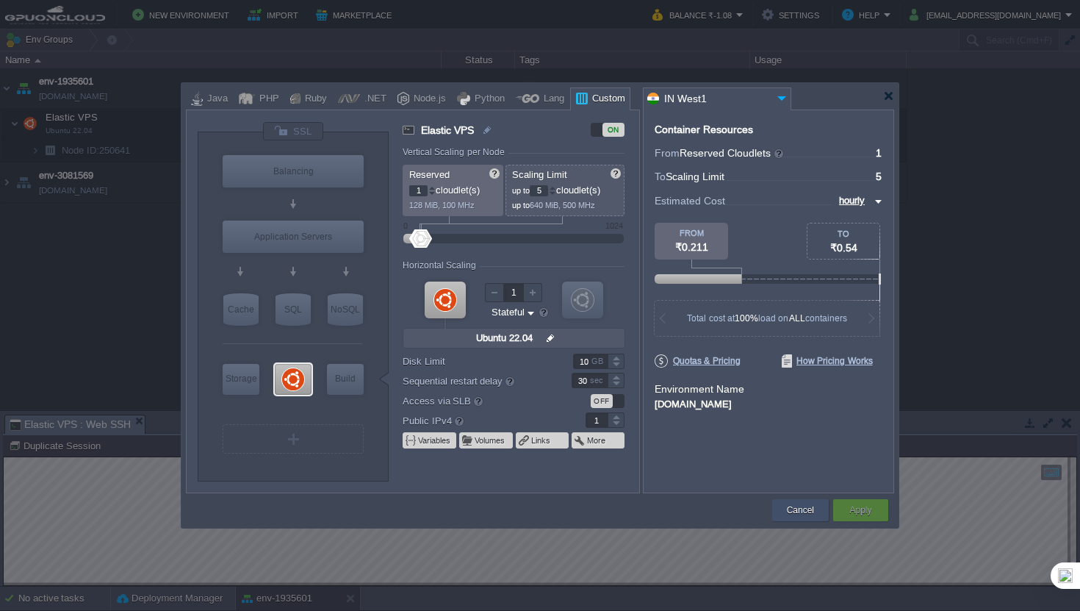
click at [786, 500] on div "Cancel" at bounding box center [800, 510] width 35 height 22
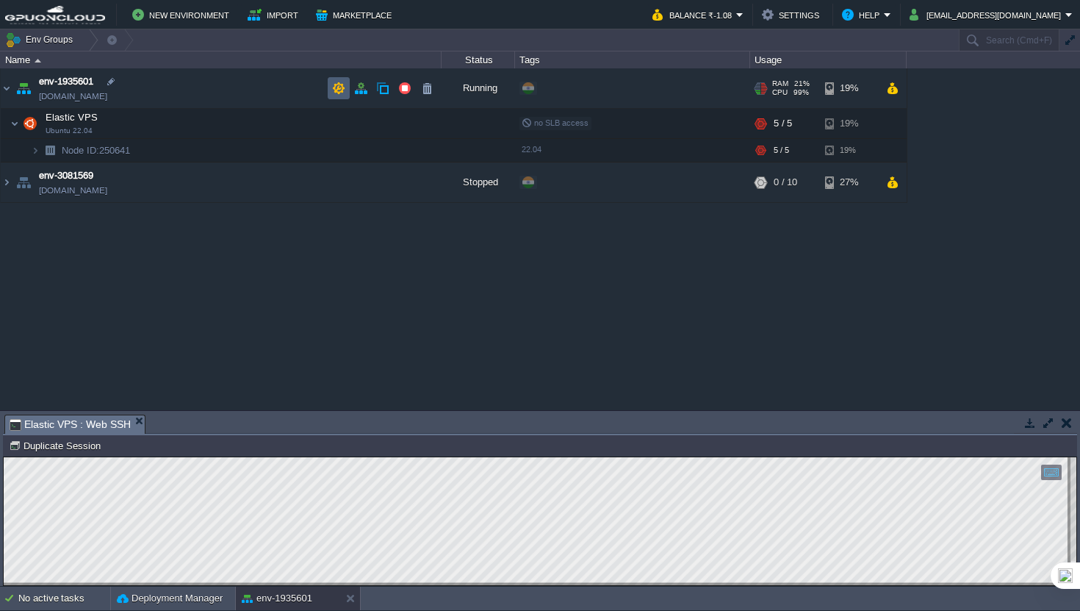
click at [347, 83] on td at bounding box center [339, 88] width 22 height 22
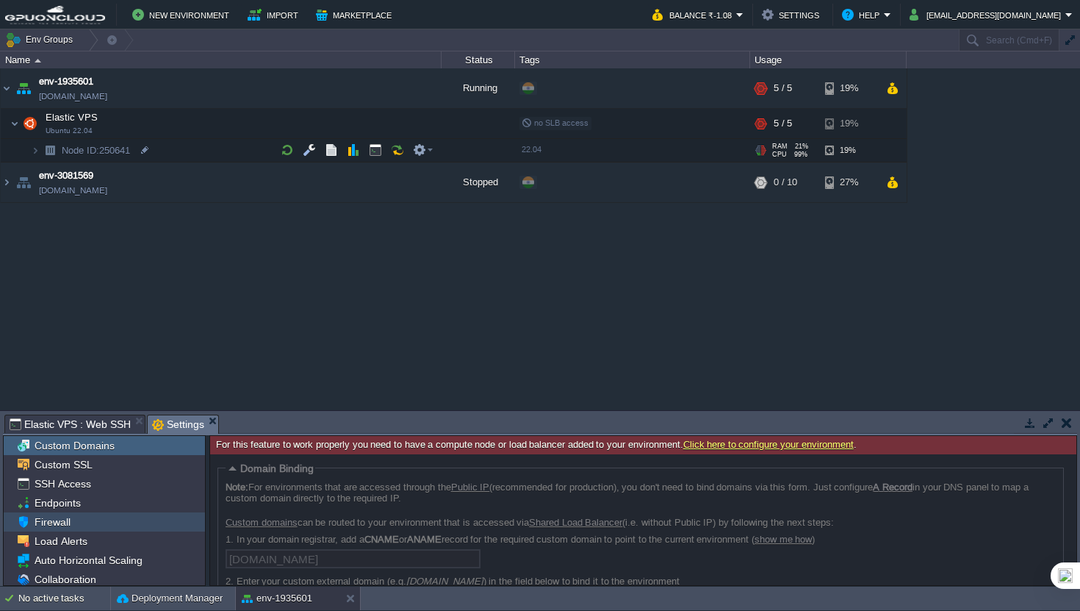
click at [119, 524] on div "Firewall" at bounding box center [104, 521] width 201 height 19
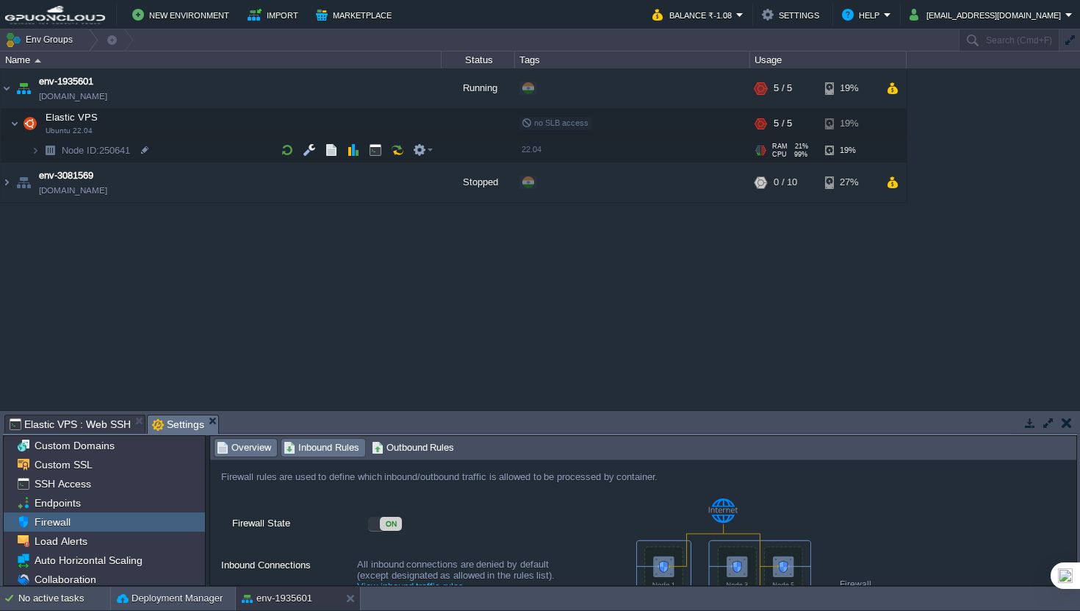
click at [345, 450] on span "Inbound Rules" at bounding box center [322, 447] width 76 height 16
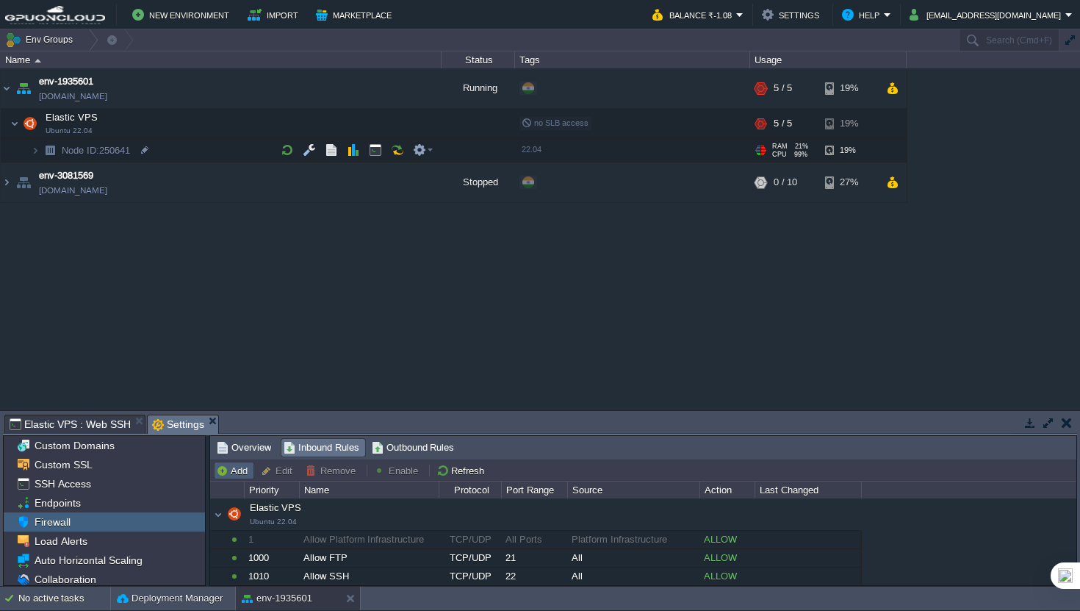
click at [250, 475] on button "Add" at bounding box center [234, 470] width 36 height 13
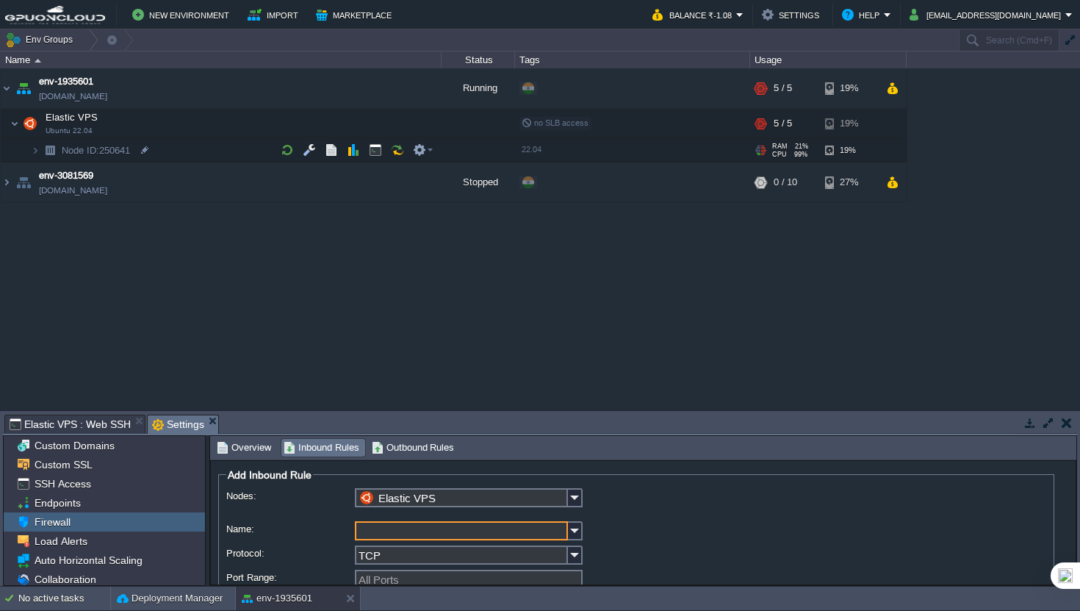
click at [1053, 428] on button "button" at bounding box center [1048, 422] width 13 height 13
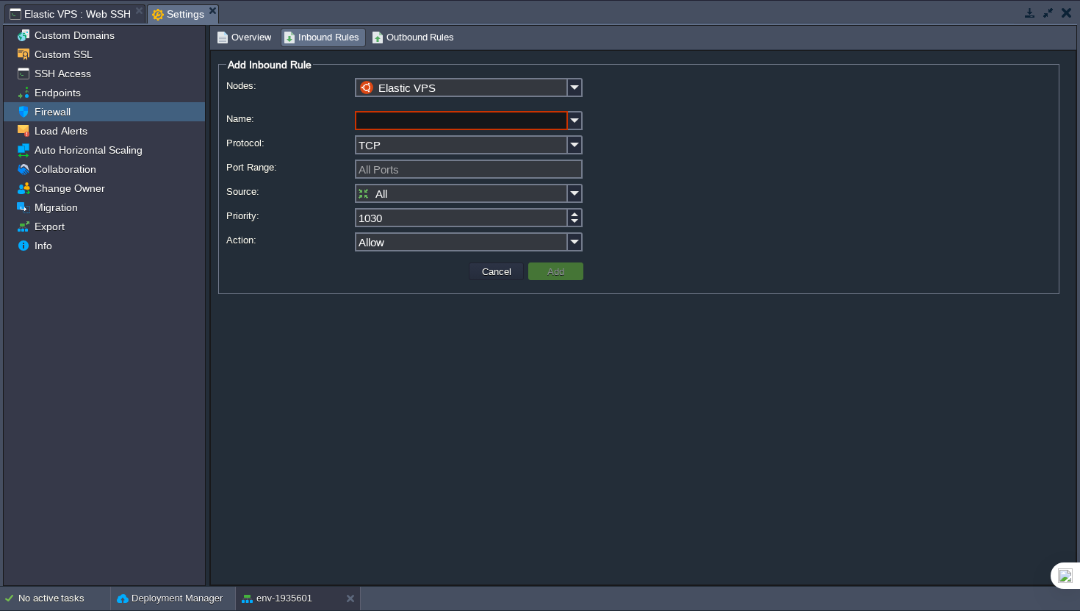
click at [489, 116] on input "Name:" at bounding box center [461, 120] width 213 height 19
type input "[PERSON_NAME]"
click at [453, 168] on input "All Ports" at bounding box center [469, 168] width 228 height 19
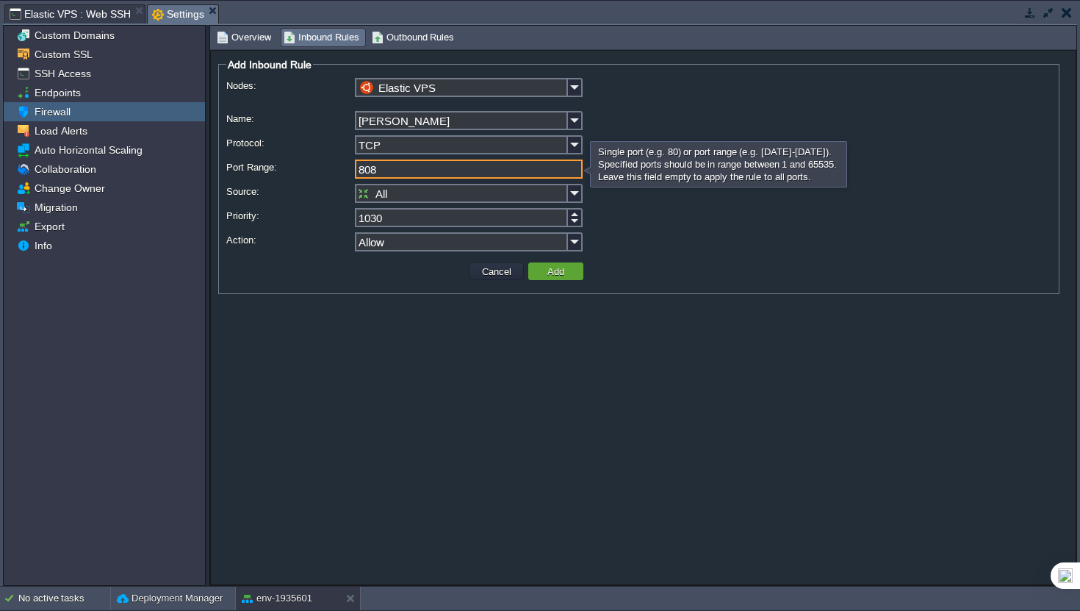
type input "8080"
click at [547, 273] on button "Add" at bounding box center [556, 271] width 26 height 13
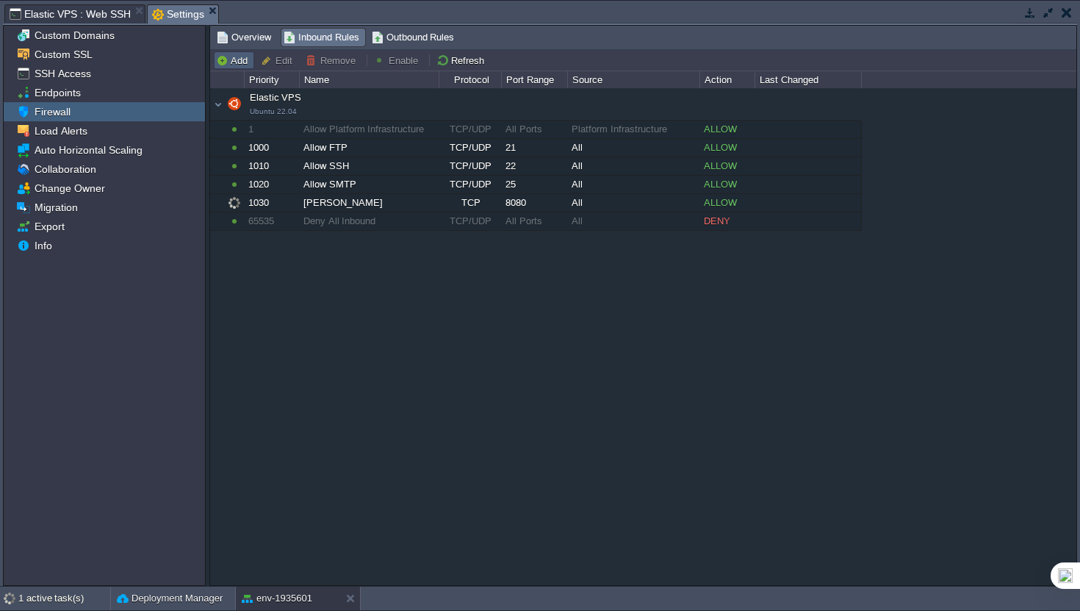
click at [238, 62] on button "Add" at bounding box center [234, 60] width 36 height 13
type input "Elastic VPS"
type input "1040"
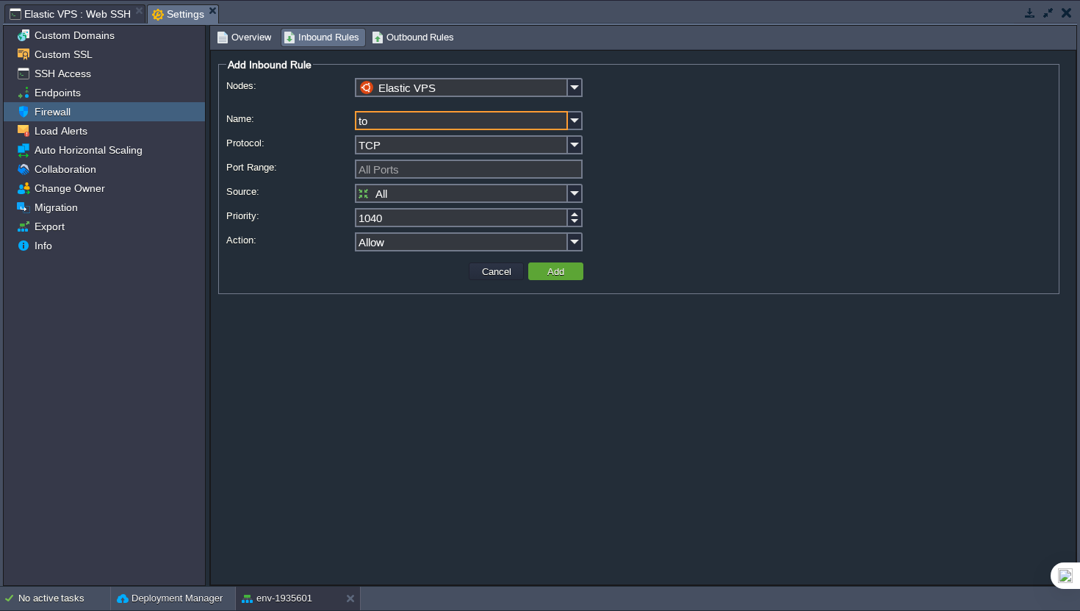
type input "t"
type input "Tomcat"
click at [581, 176] on input "Port Range:" at bounding box center [469, 168] width 228 height 19
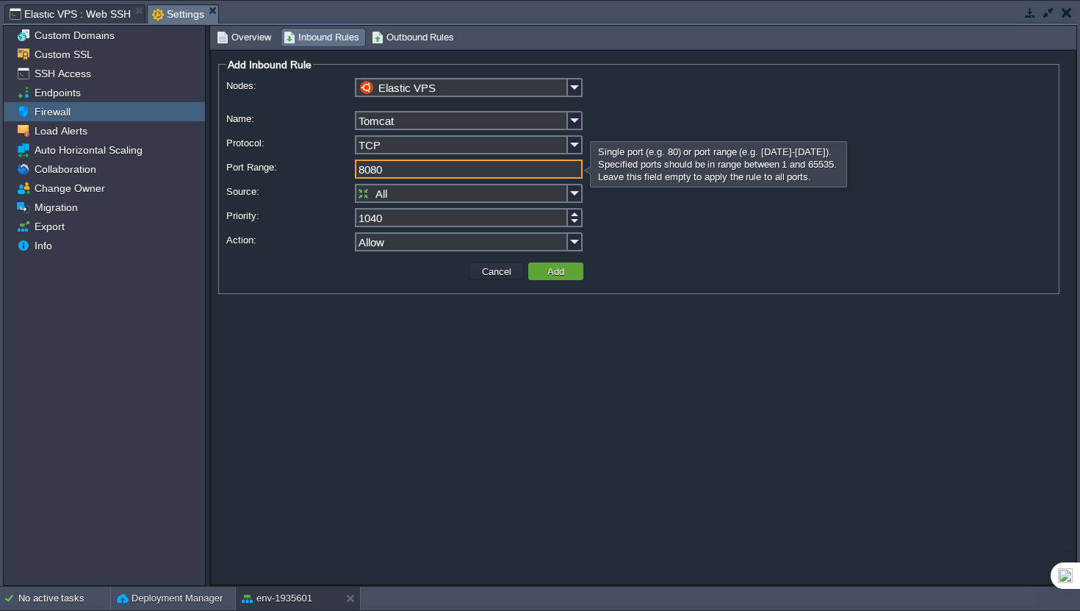
type input "8080"
click at [503, 118] on input "Tomcat" at bounding box center [461, 120] width 213 height 19
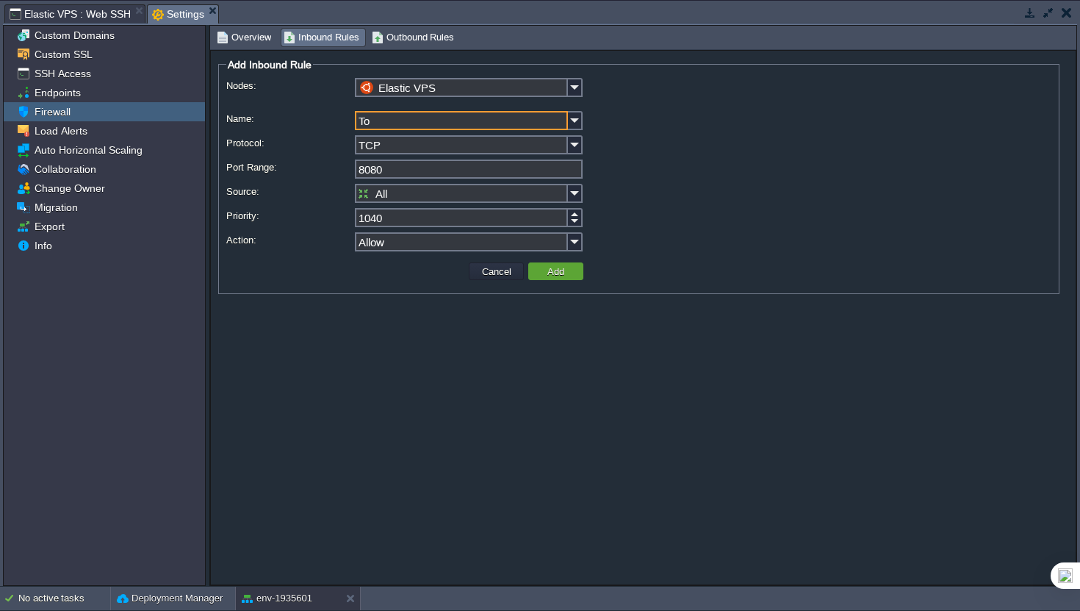
type input "T"
type input "J"
type input "Tomcat"
click at [527, 178] on input "8080" at bounding box center [469, 168] width 228 height 19
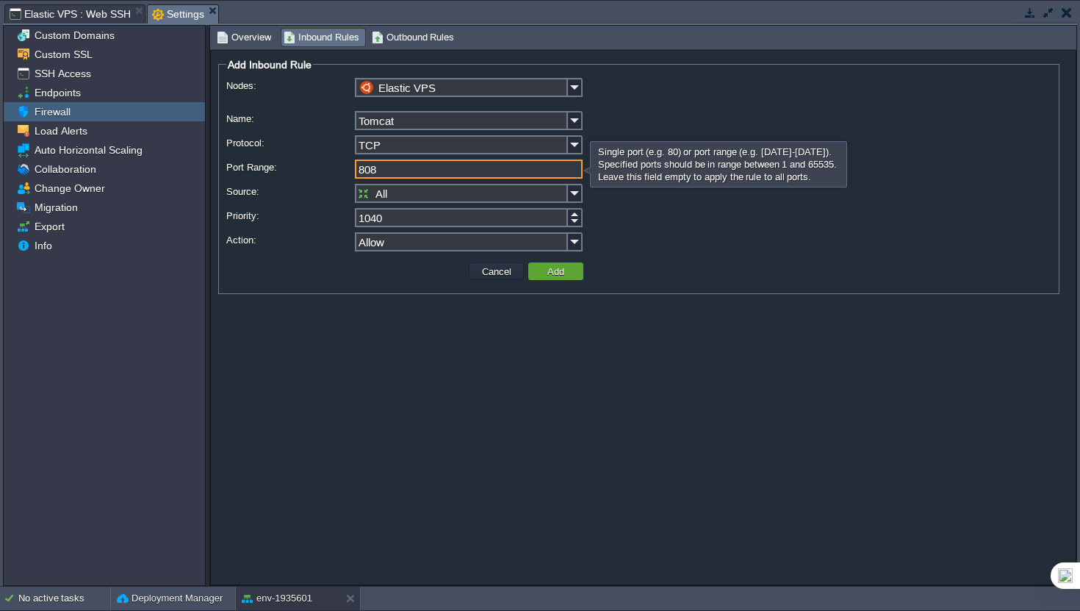
type input "8081"
click at [562, 276] on button "Add" at bounding box center [556, 271] width 26 height 13
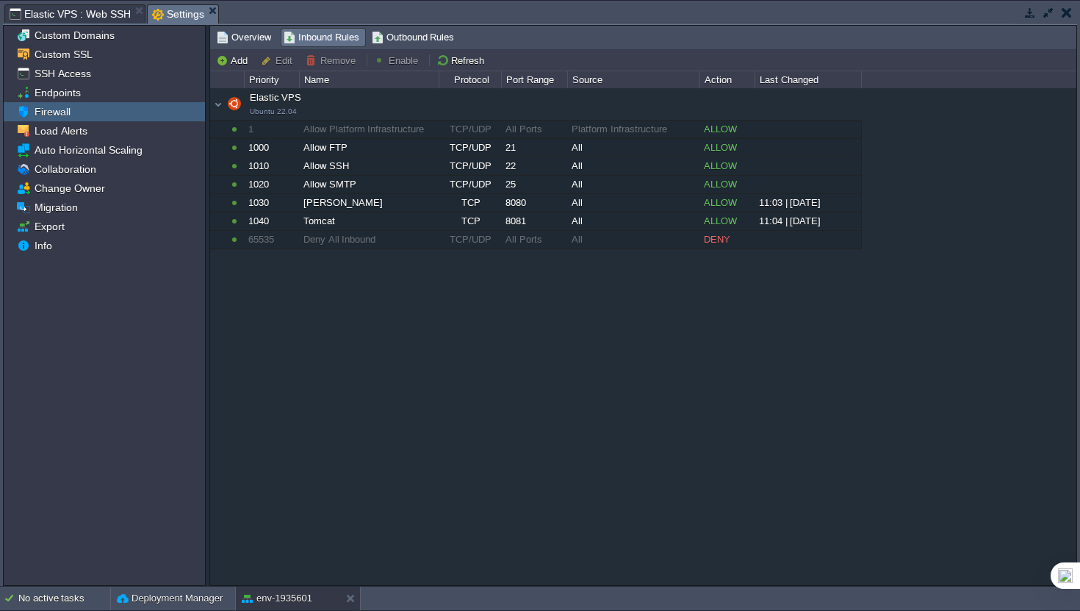
click at [89, 7] on span "Elastic VPS : Web SSH" at bounding box center [70, 14] width 121 height 18
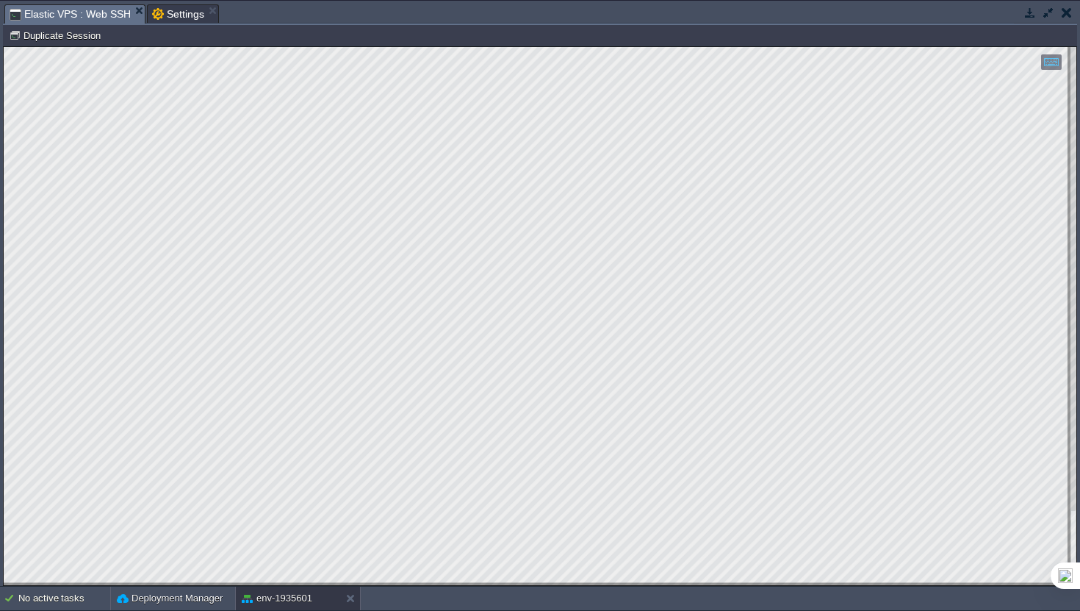
click at [162, 21] on span "Settings" at bounding box center [178, 14] width 52 height 18
click at [1047, 9] on button "button" at bounding box center [1048, 12] width 13 height 13
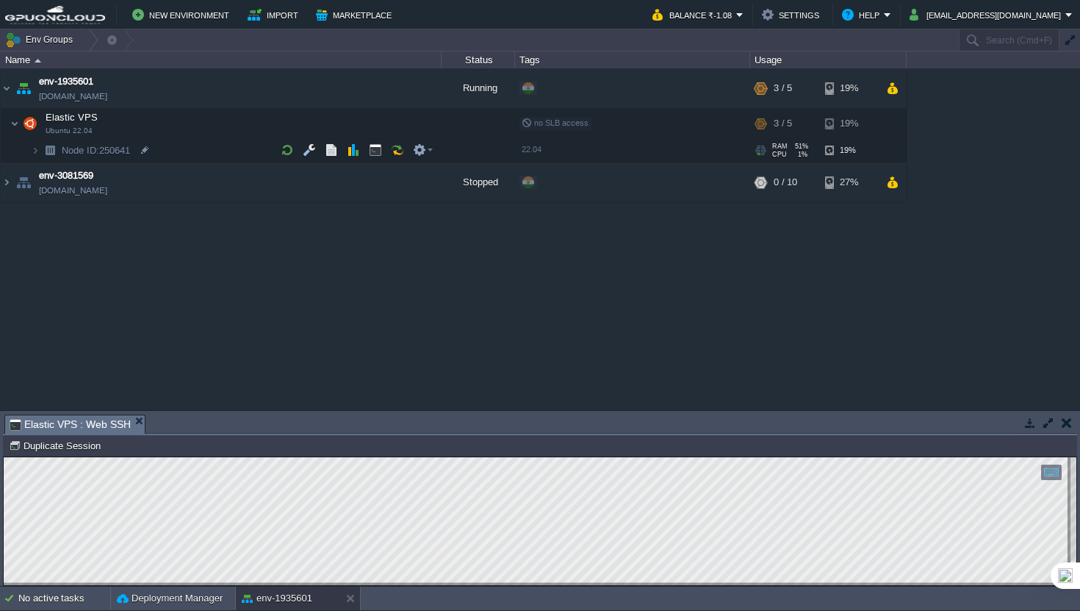
click at [43, 156] on img at bounding box center [50, 150] width 21 height 23
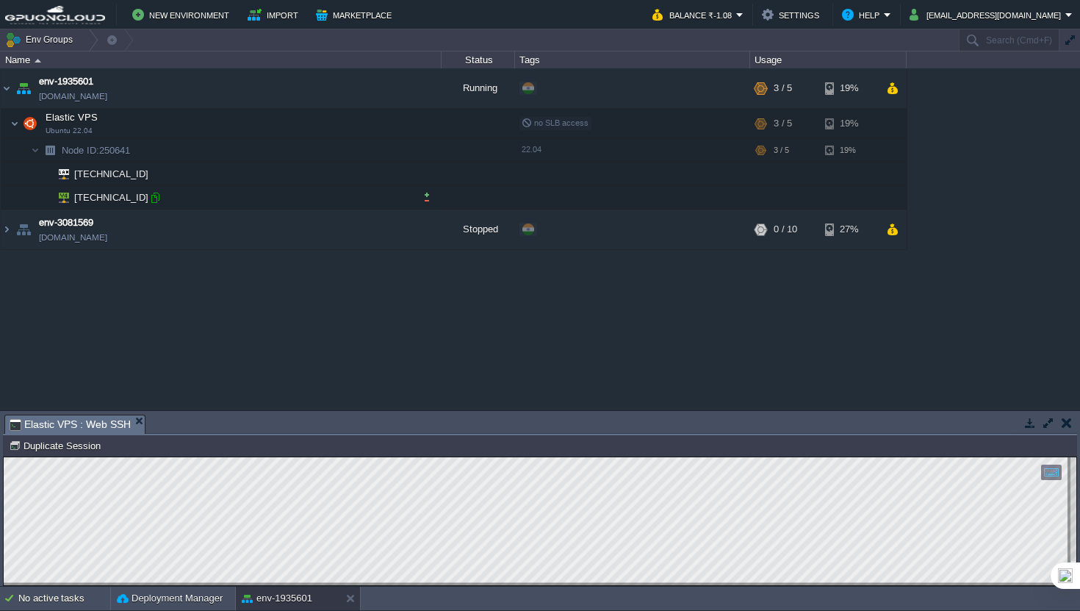
click at [156, 198] on div at bounding box center [154, 197] width 13 height 13
click at [1053, 421] on button "button" at bounding box center [1048, 422] width 13 height 13
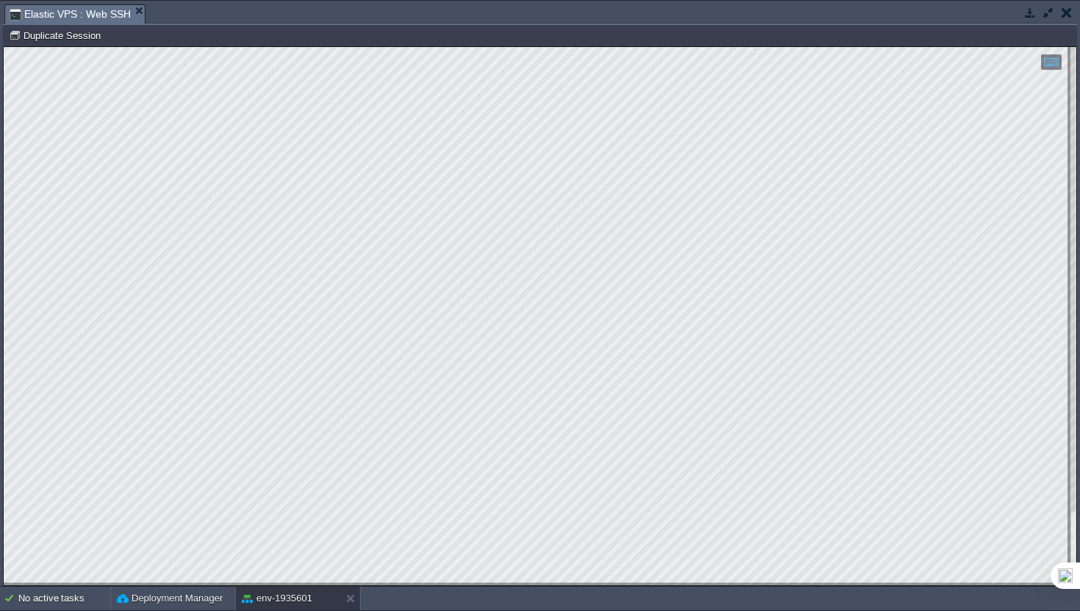
click at [4, 47] on html "Copy: Cmd + C Paste: Cmd + V Settings: Ctrl + Shift + Alt 0" at bounding box center [540, 47] width 1073 height 0
drag, startPoint x: 228, startPoint y: 583, endPoint x: 0, endPoint y: 538, distance: 232.2
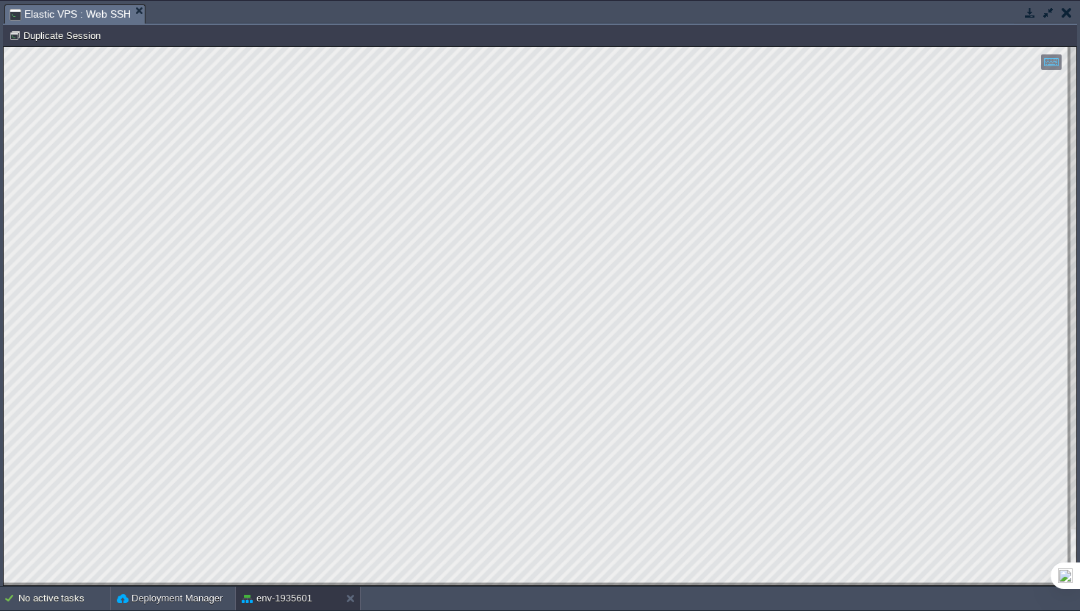
click at [4, 47] on html "Copy: Cmd + C Paste: Cmd + V Settings: Ctrl + Shift + Alt 0" at bounding box center [540, 47] width 1073 height 0
type textarea "total 8 lrwxrwxrwx 1 root root [DATE] 21:51 java-1.17.0-openjdk-amd64 -> java-1…"
